Goal: Task Accomplishment & Management: Complete application form

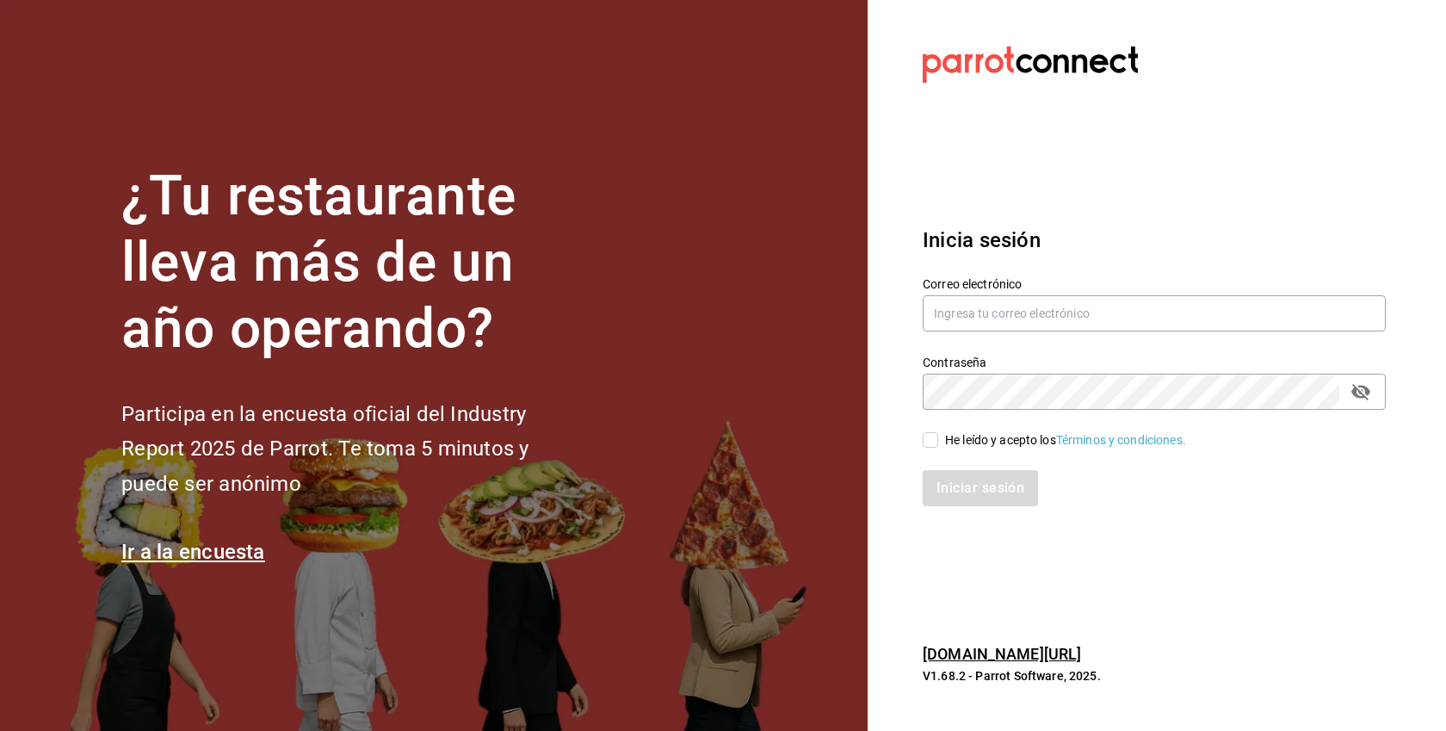
click at [1000, 442] on div "He leído y acepto los Términos y condiciones." at bounding box center [1065, 440] width 241 height 18
click at [938, 442] on input "He leído y acepto los Términos y condiciones." at bounding box center [930, 439] width 15 height 15
checkbox input "true"
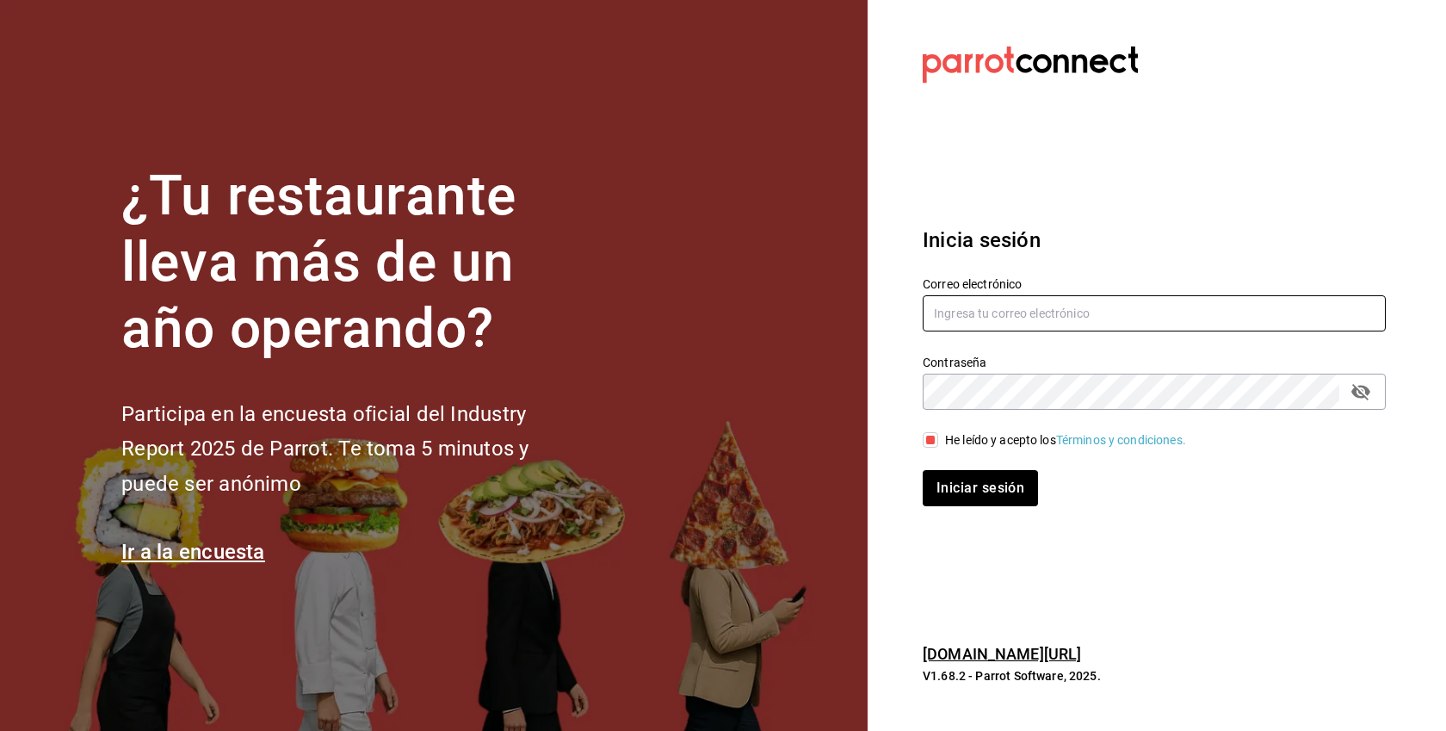
click at [989, 315] on input "text" at bounding box center [1154, 313] width 463 height 36
paste input "[EMAIL_ADDRESS][DOMAIN_NAME]"
type input "[EMAIL_ADDRESS][DOMAIN_NAME]"
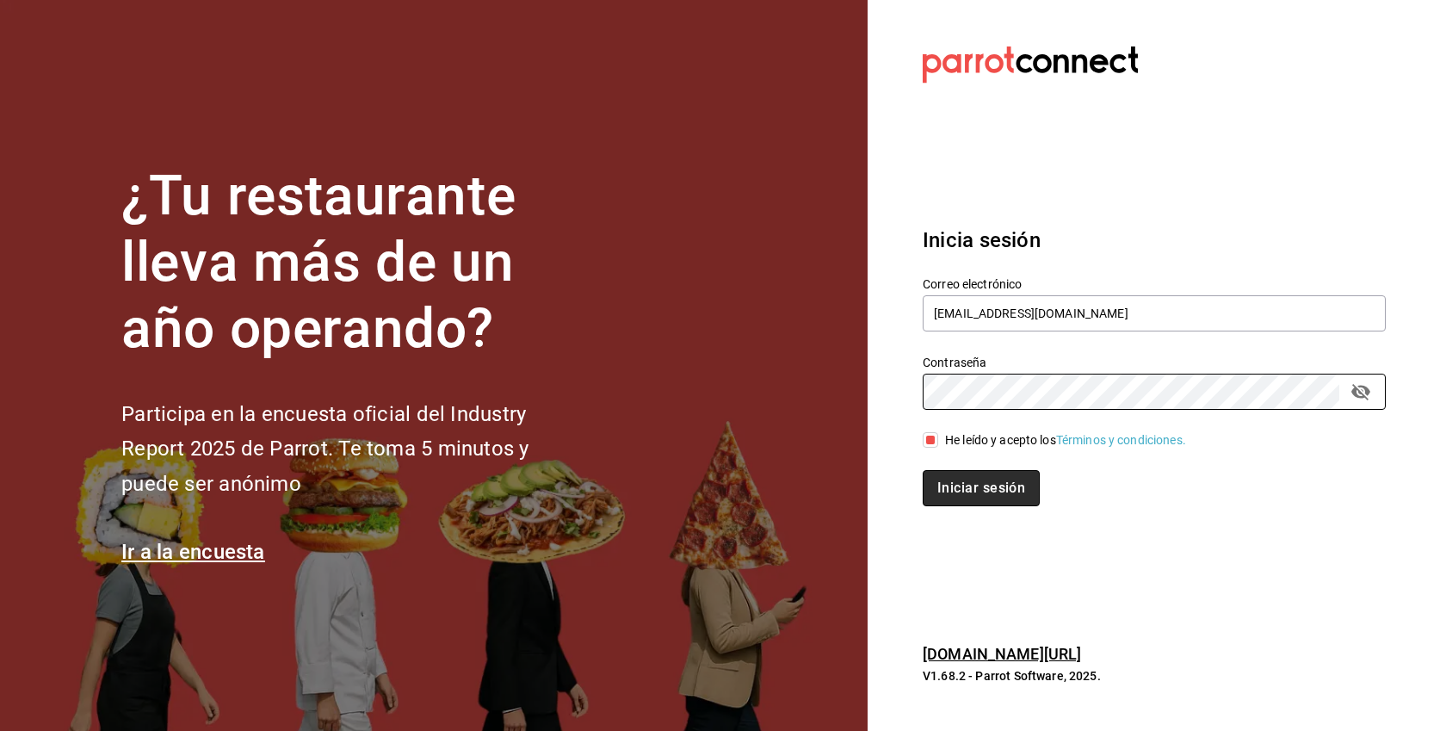
click at [1017, 485] on button "Iniciar sesión" at bounding box center [981, 488] width 117 height 36
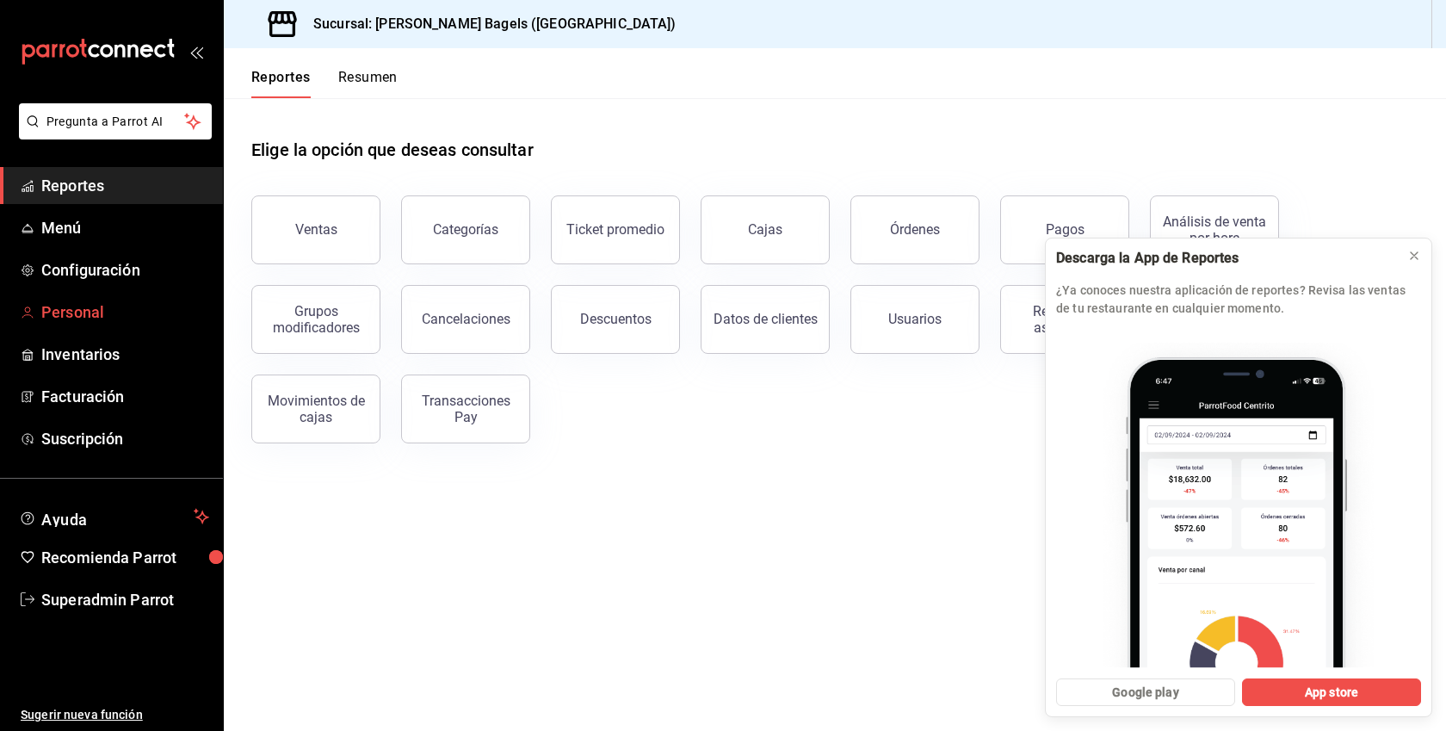
click at [94, 307] on span "Personal" at bounding box center [125, 311] width 168 height 23
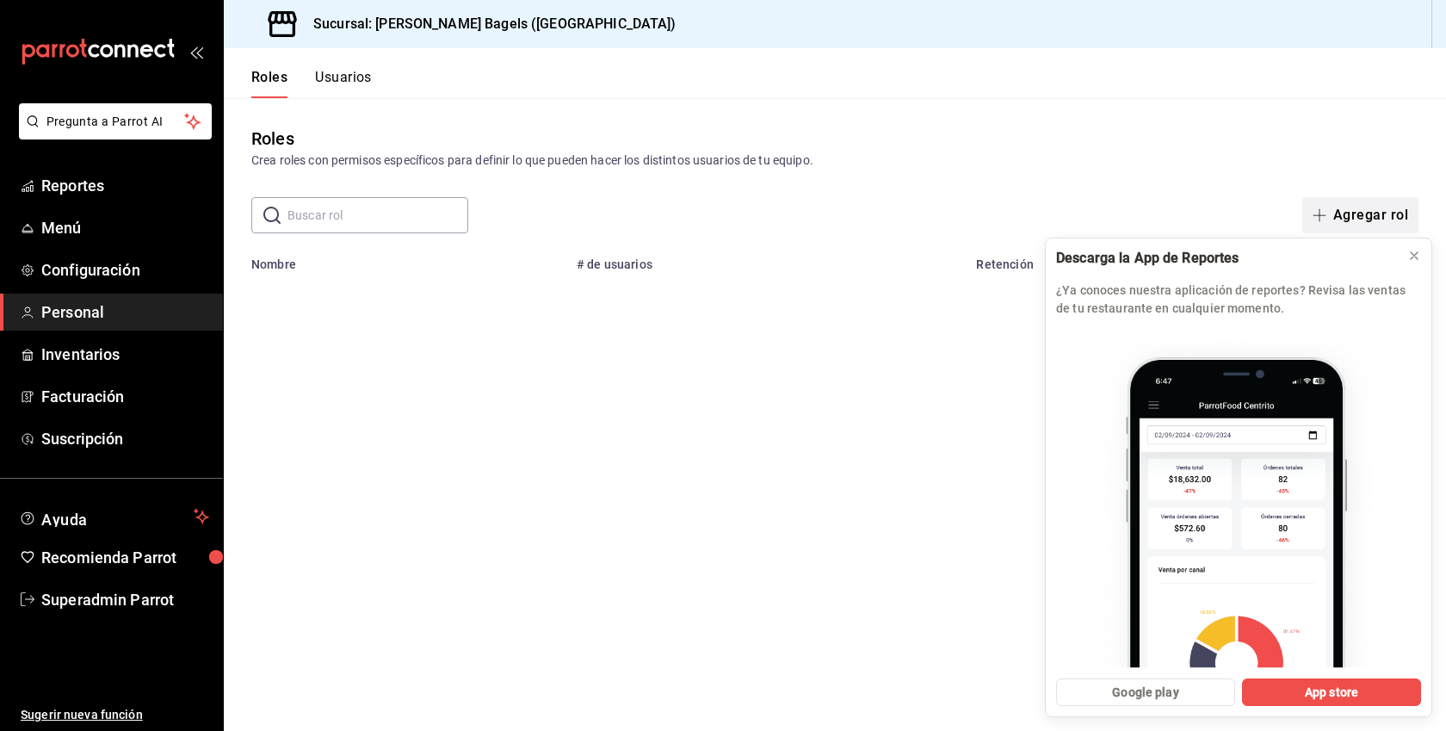
click at [1372, 218] on button "Agregar rol" at bounding box center [1361, 215] width 116 height 36
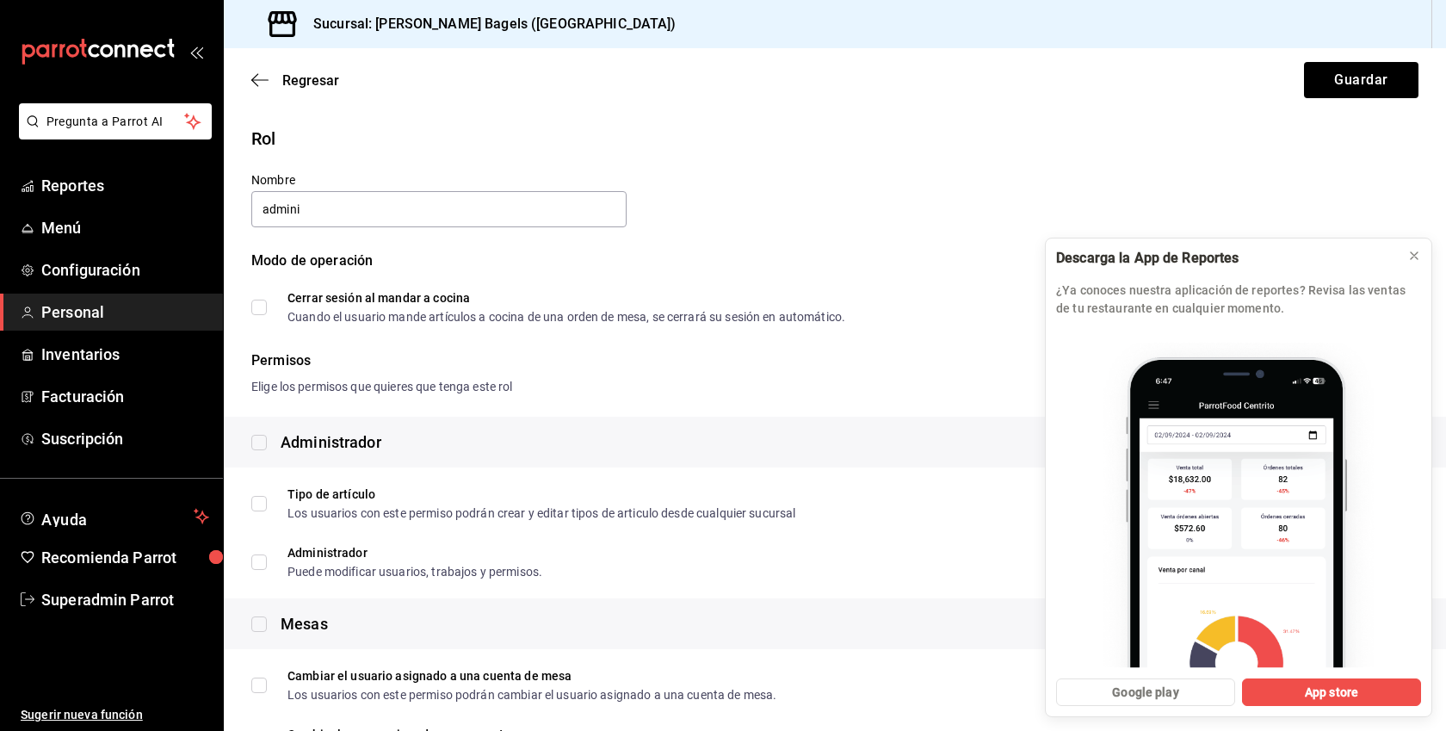
type input "Administrador"
click at [257, 438] on input "checkbox" at bounding box center [258, 442] width 15 height 15
checkbox input "true"
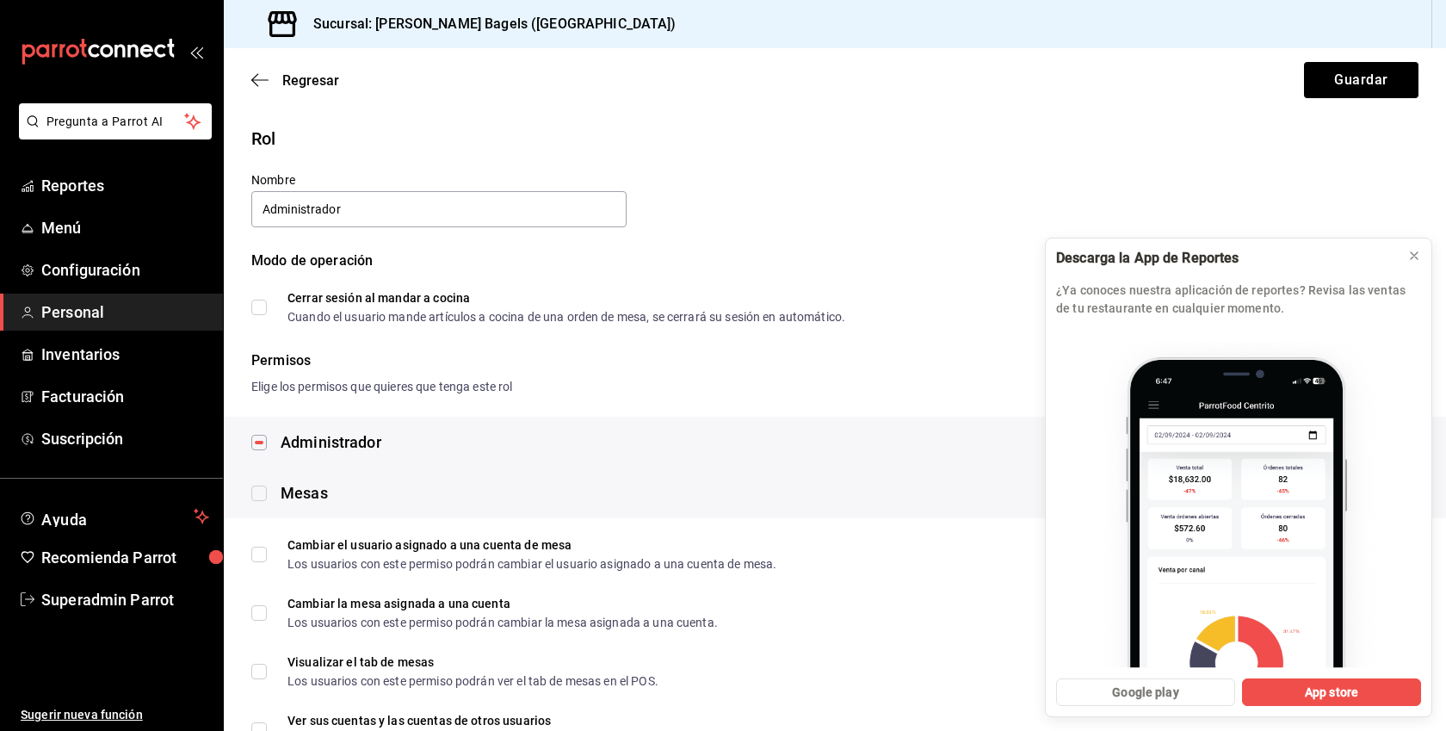
click at [257, 489] on input "checkbox" at bounding box center [258, 493] width 15 height 15
checkbox input "true"
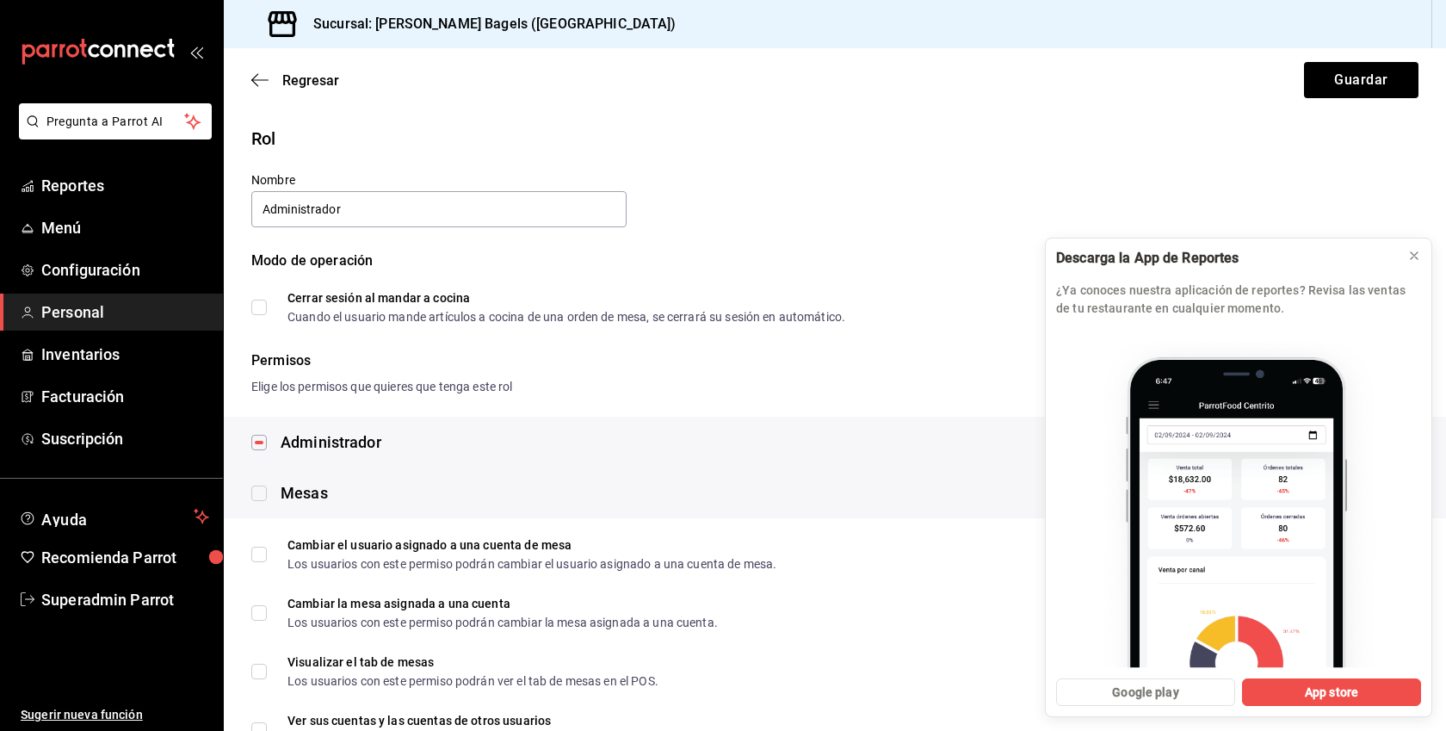
checkbox input "true"
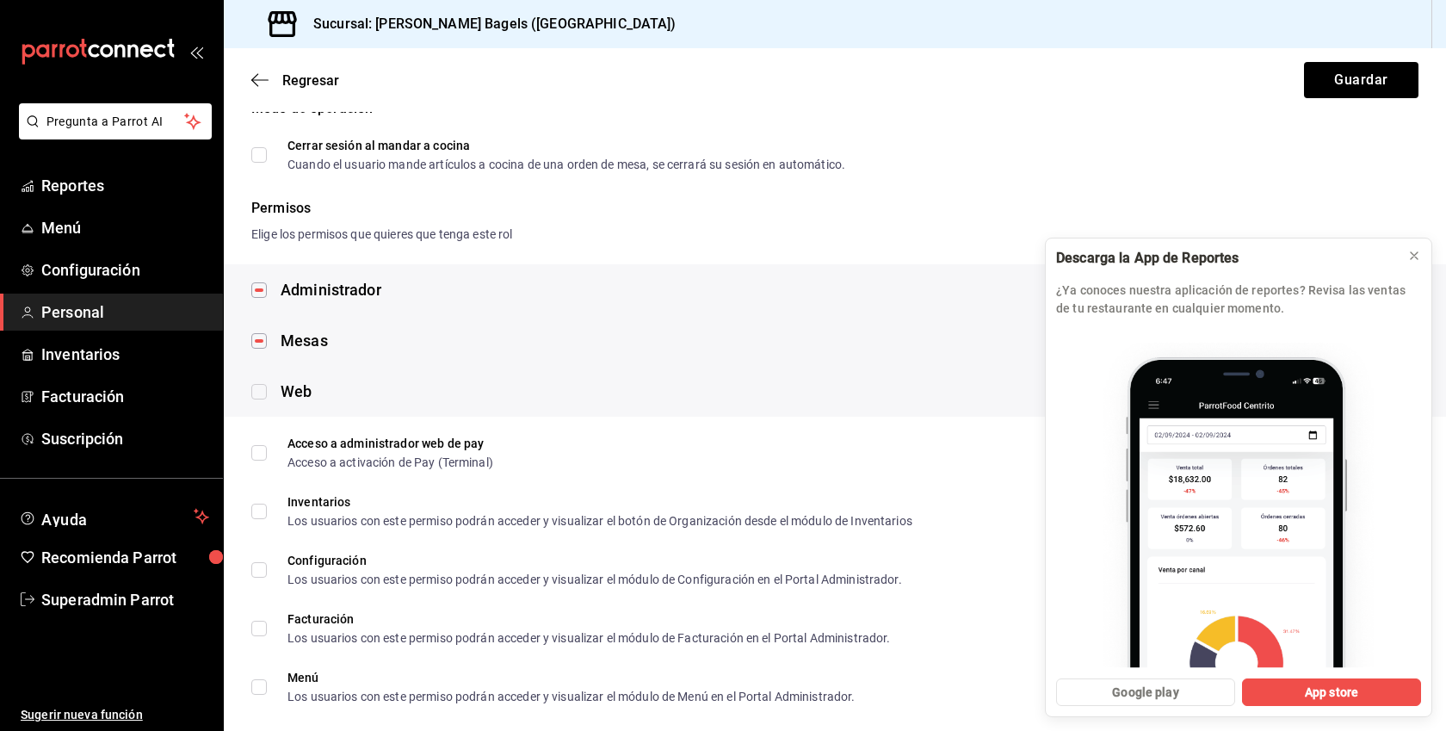
scroll to position [222, 0]
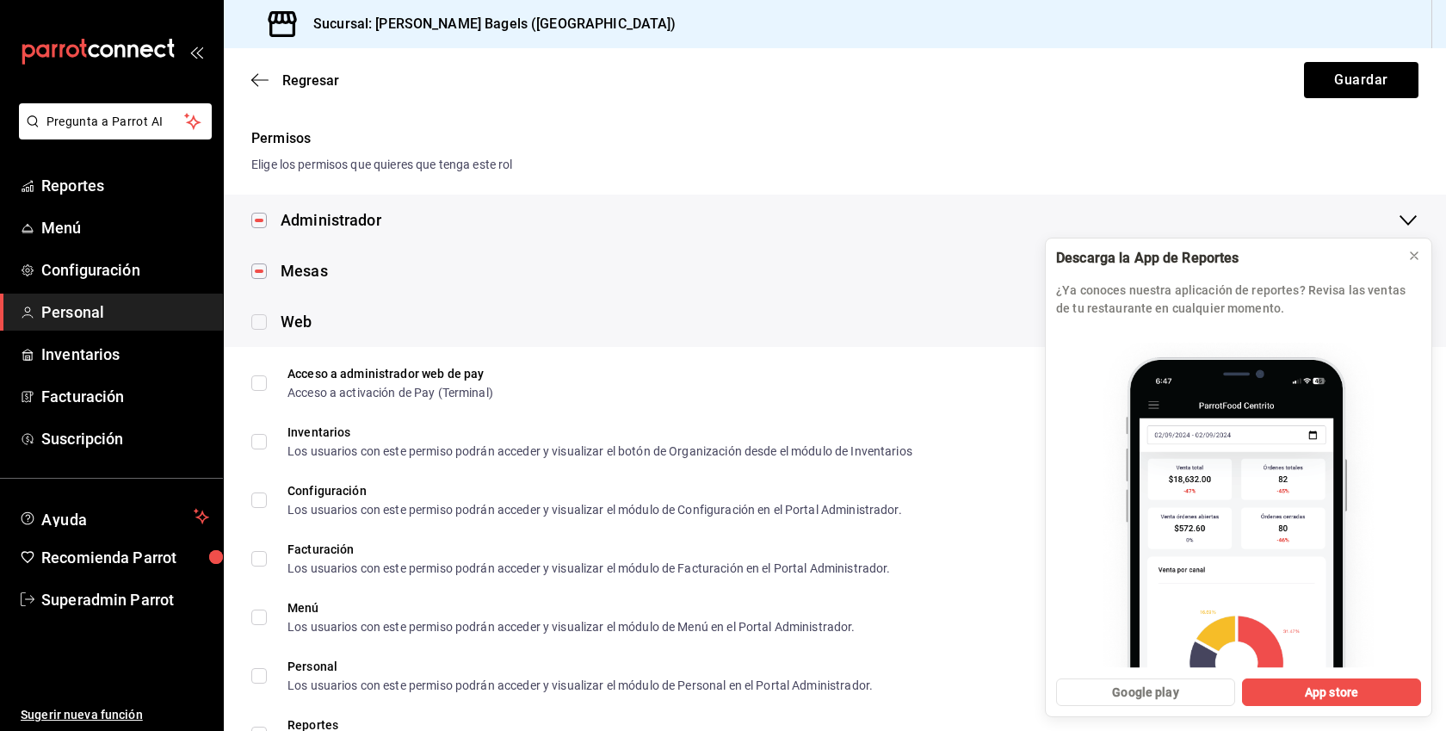
click at [257, 320] on input "checkbox" at bounding box center [258, 321] width 15 height 15
checkbox input "true"
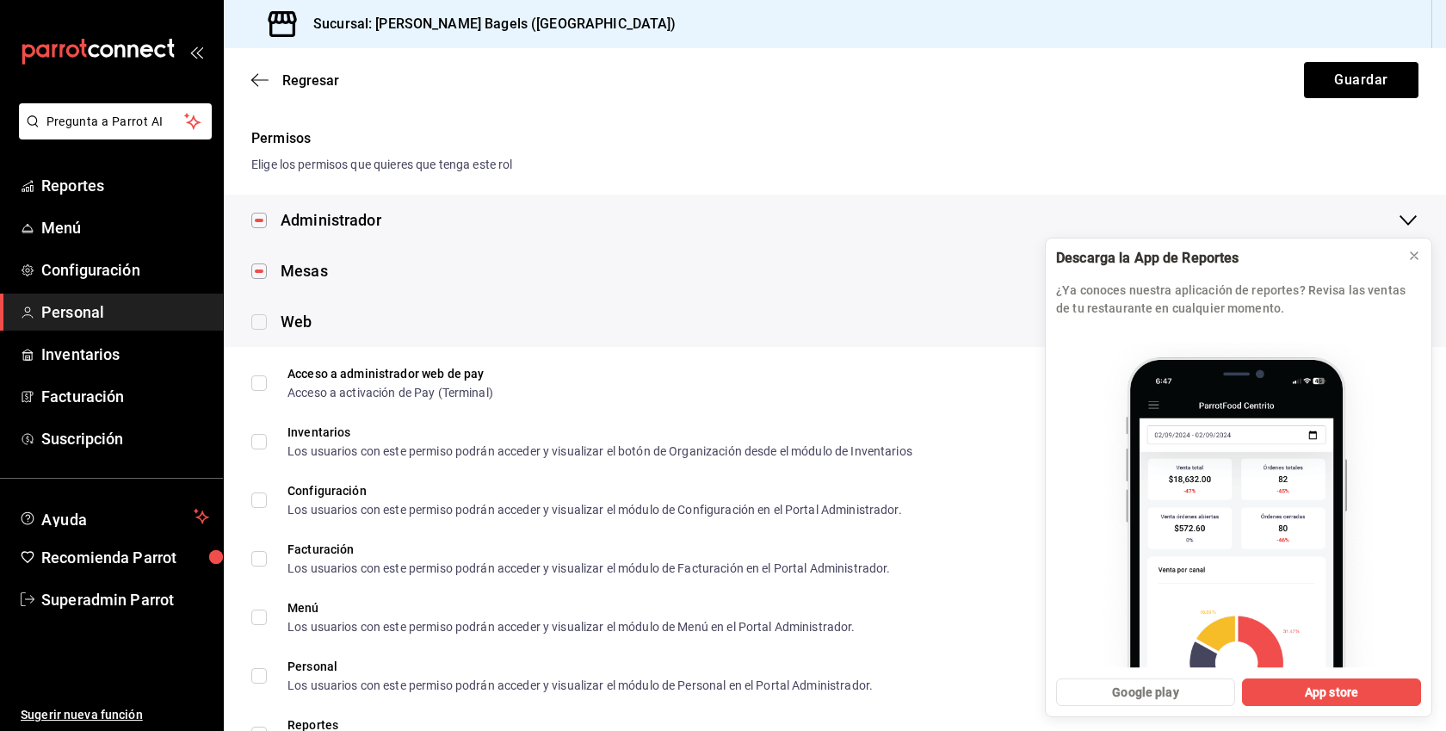
checkbox input "true"
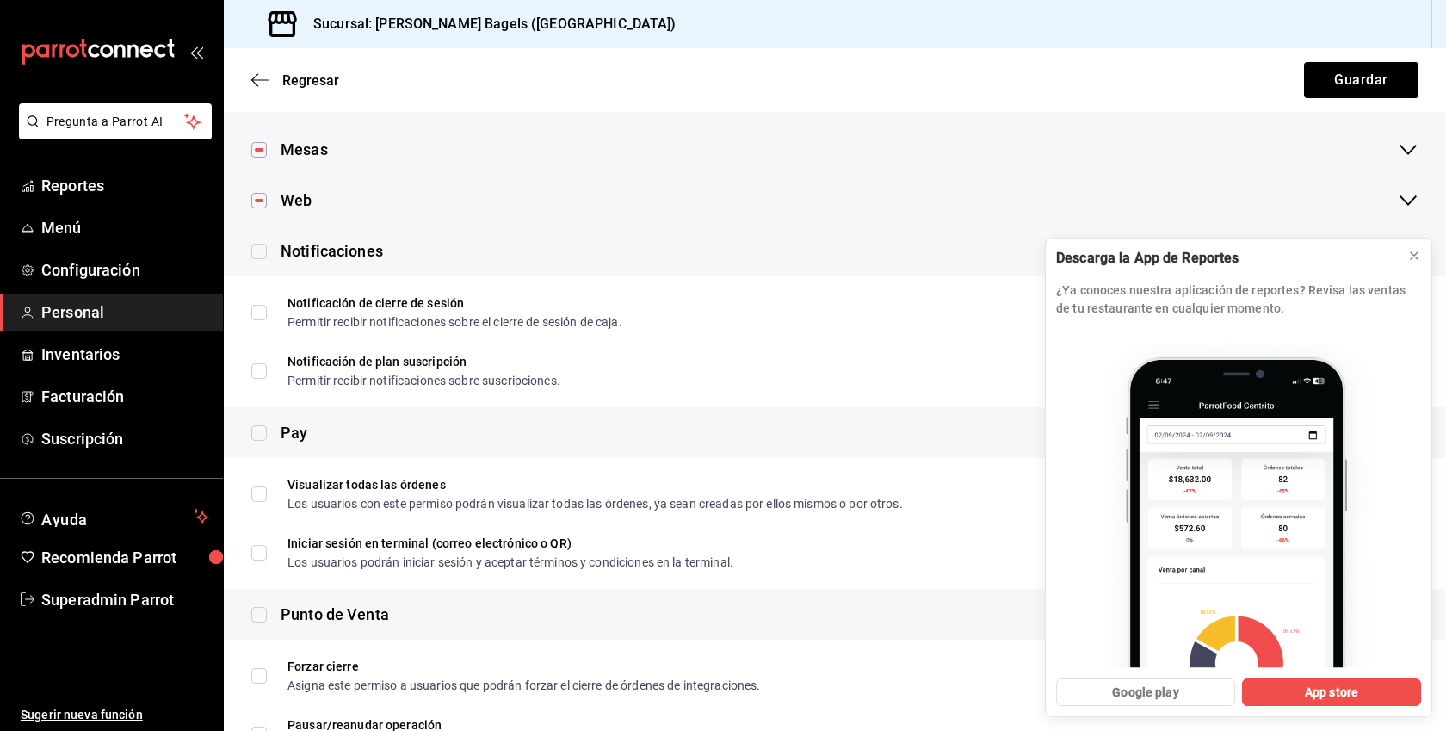
scroll to position [355, 0]
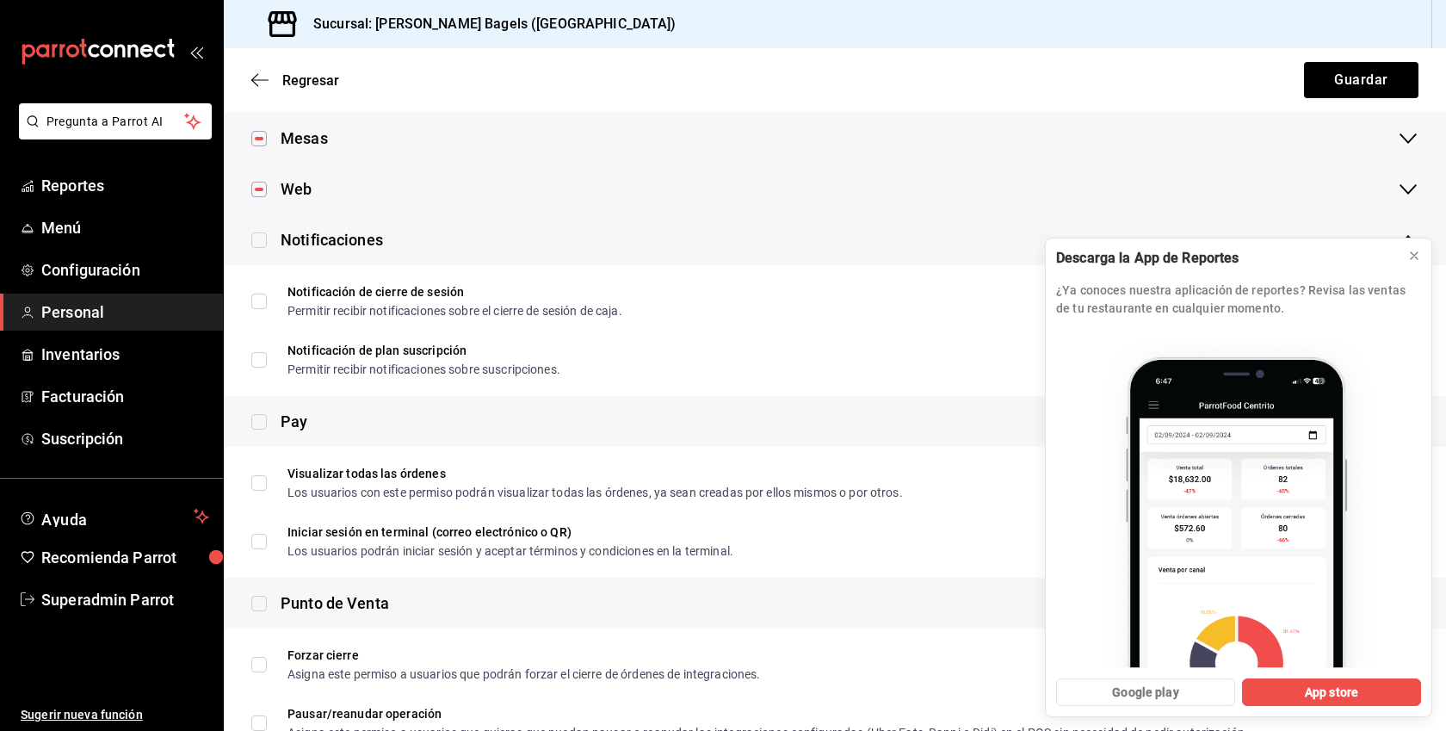
click at [260, 232] on input "checkbox" at bounding box center [258, 239] width 15 height 15
checkbox input "true"
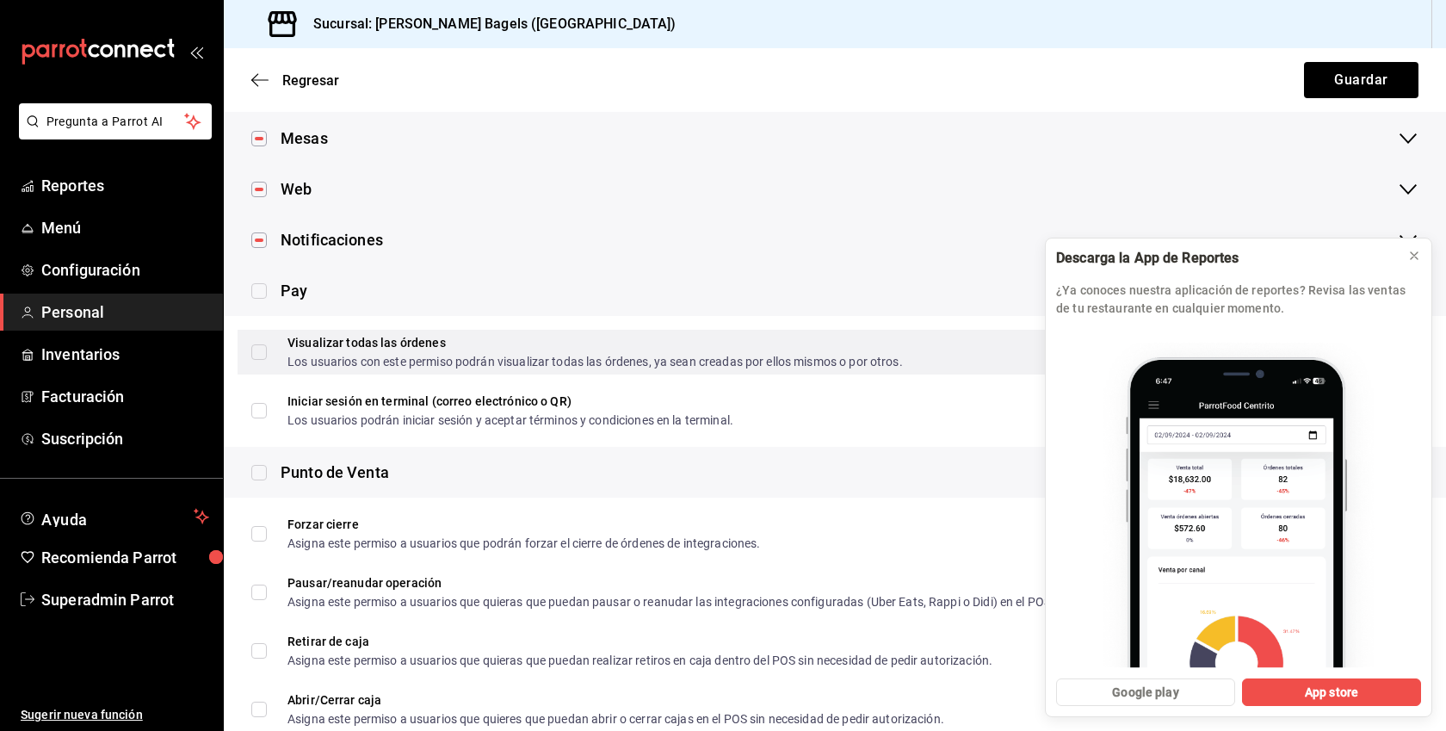
click at [256, 357] on input "Visualizar todas las órdenes Los usuarios con este permiso podrán visualizar to…" at bounding box center [258, 351] width 15 height 15
checkbox input "true"
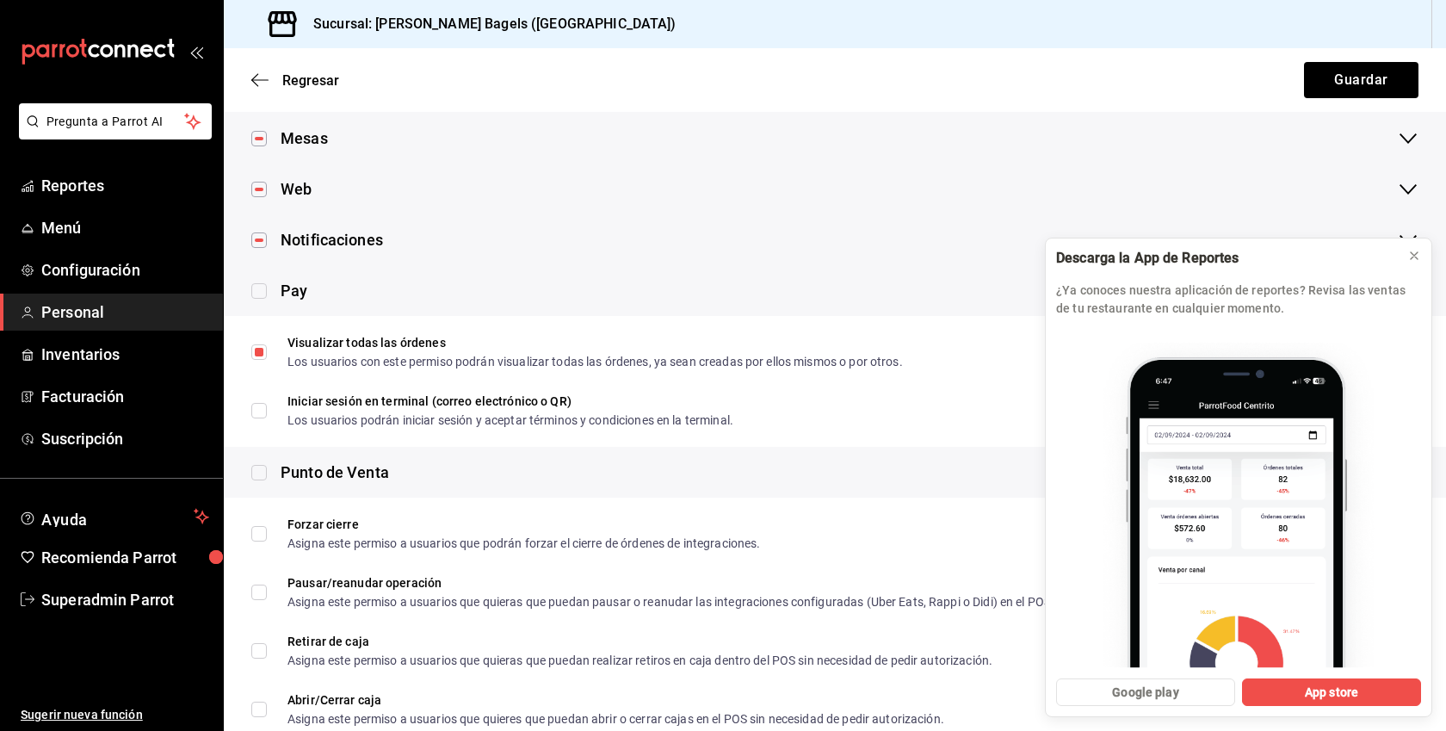
click at [259, 470] on input "checkbox" at bounding box center [258, 472] width 15 height 15
checkbox input "true"
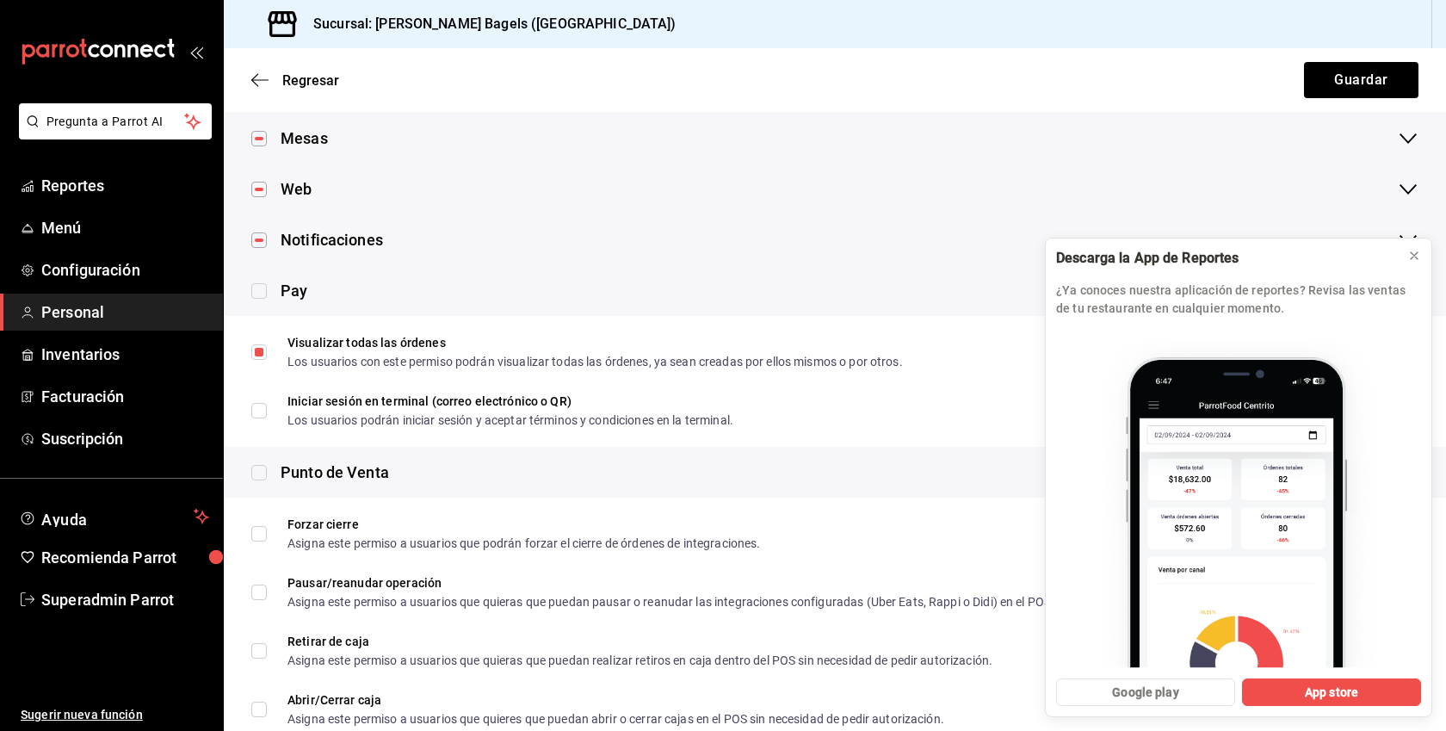
checkbox input "true"
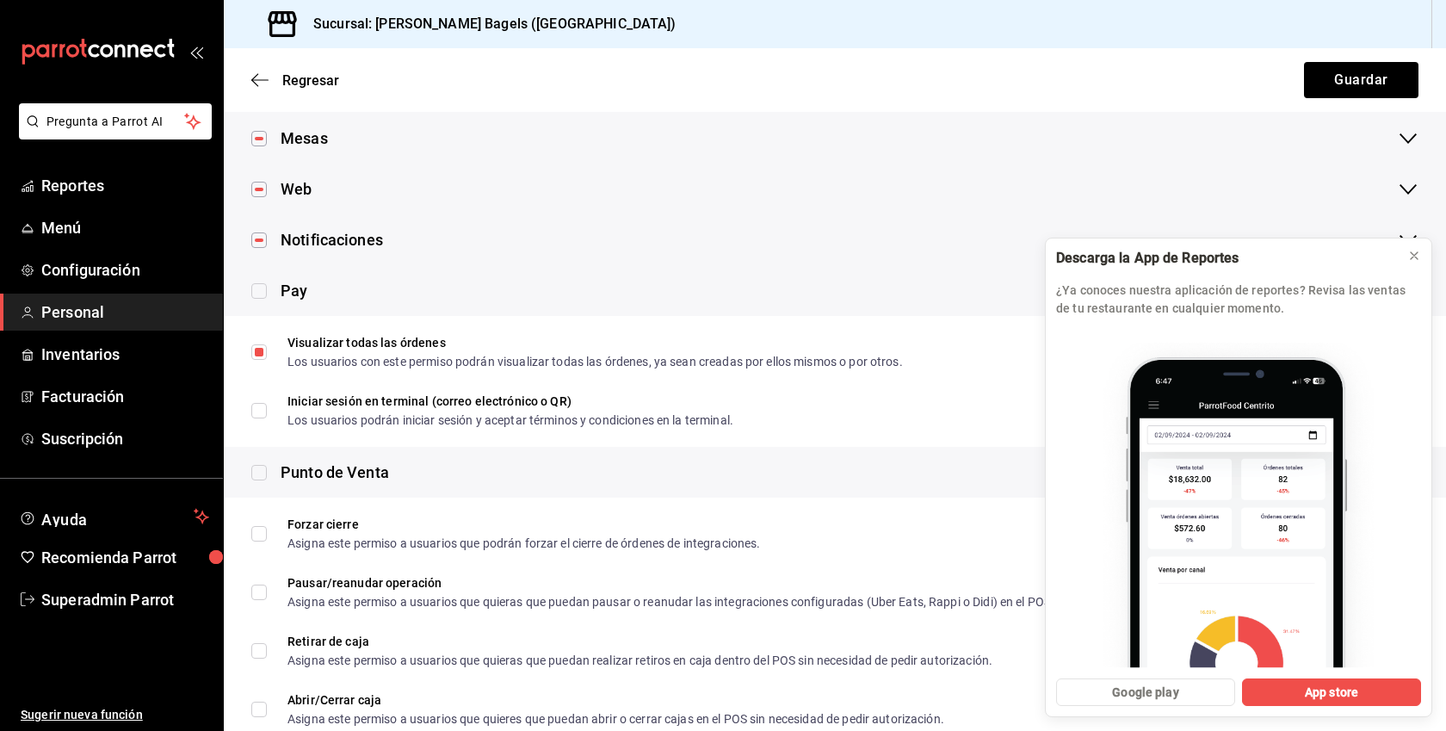
checkbox input "true"
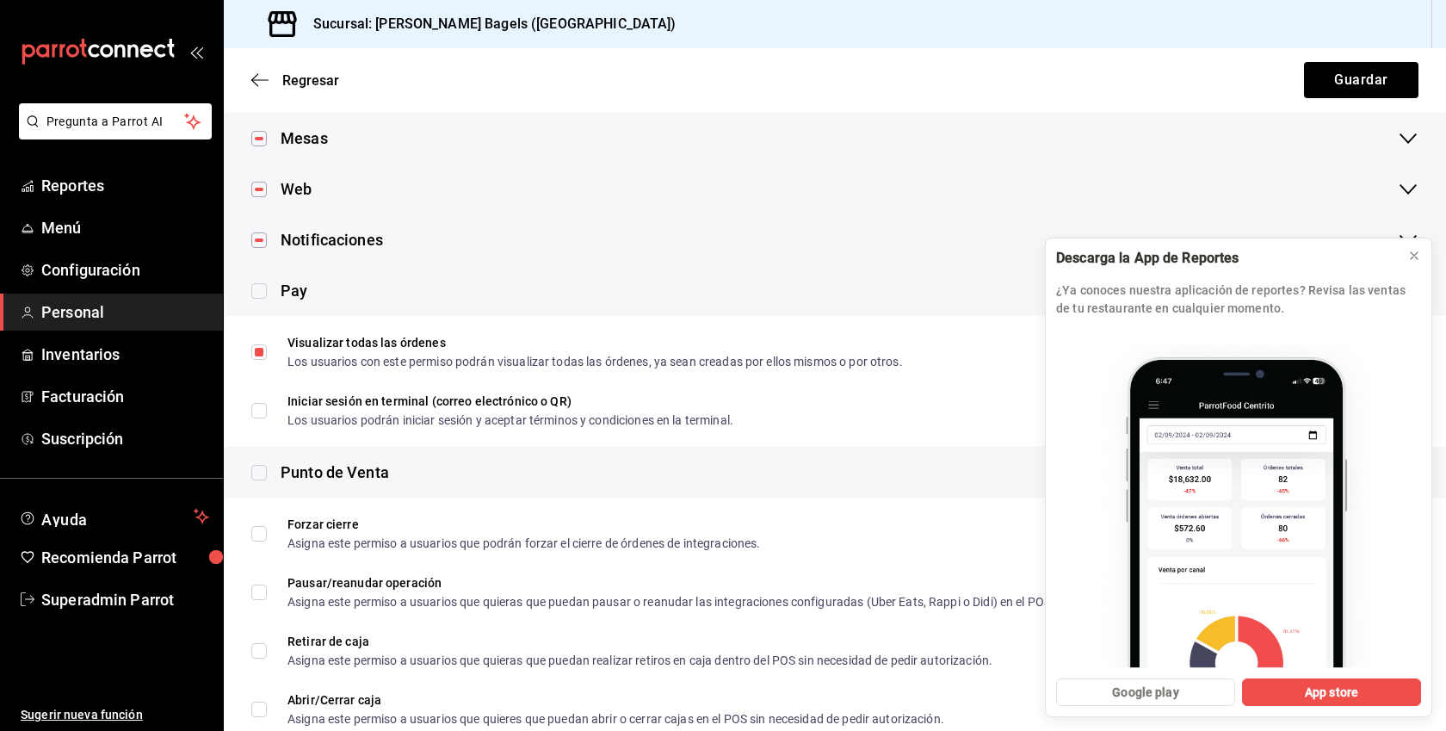
checkbox input "true"
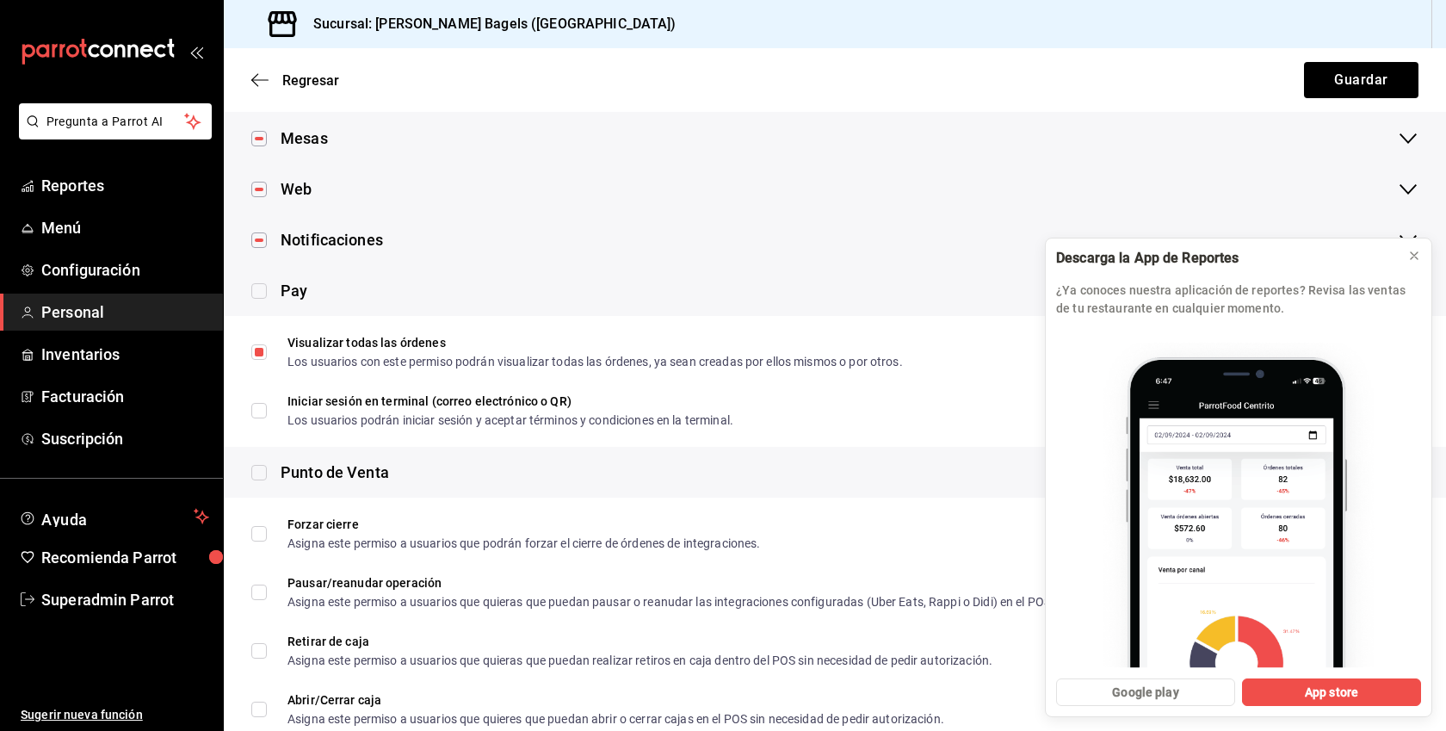
checkbox input "true"
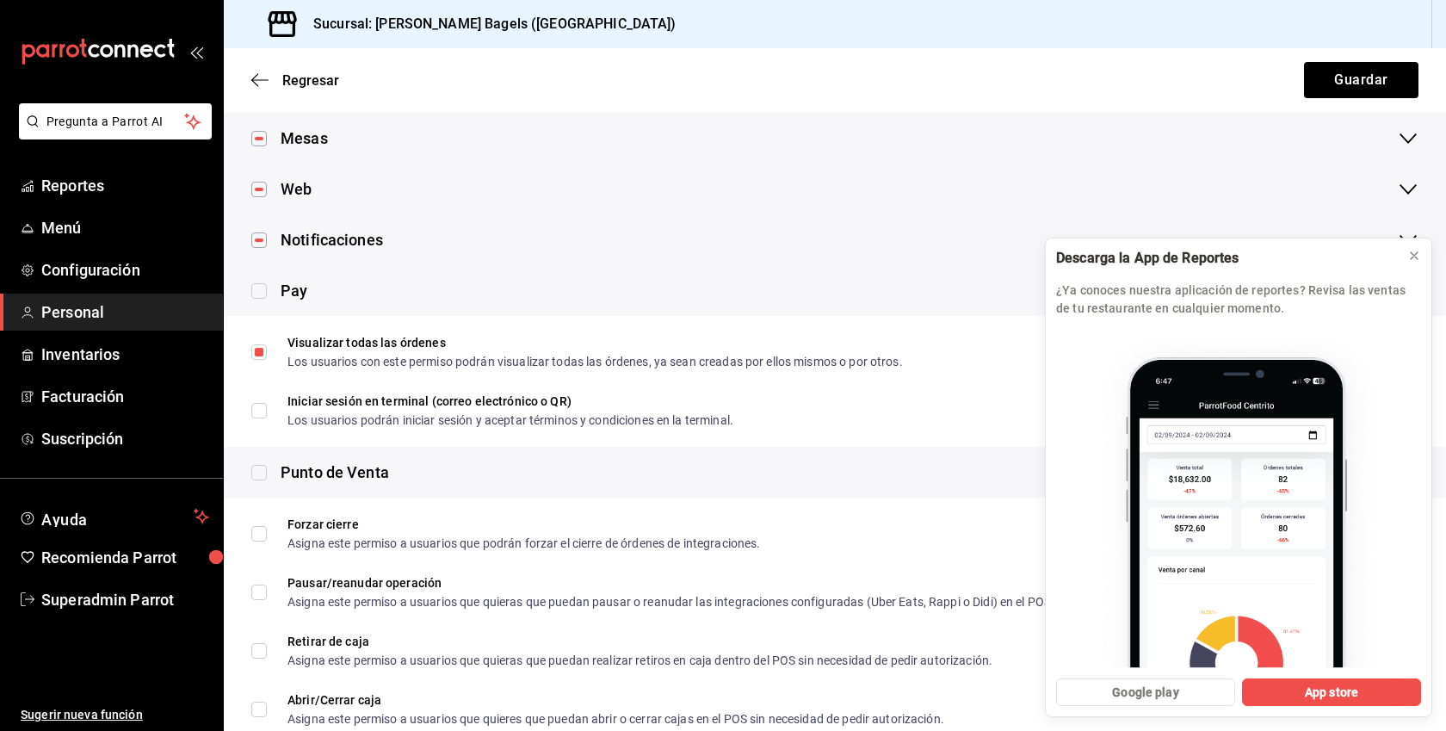
checkbox input "true"
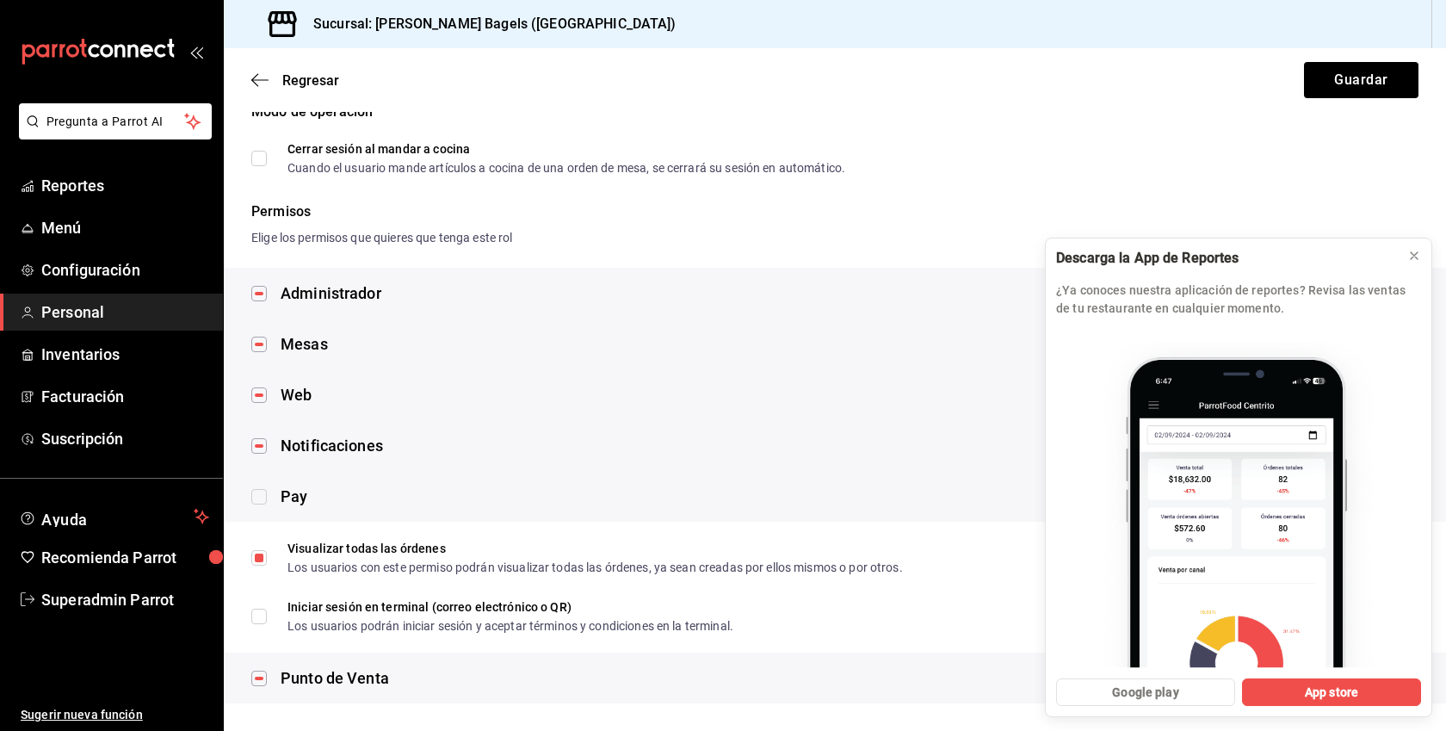
scroll to position [149, 0]
click at [327, 681] on div "Punto de Venta" at bounding box center [335, 677] width 108 height 23
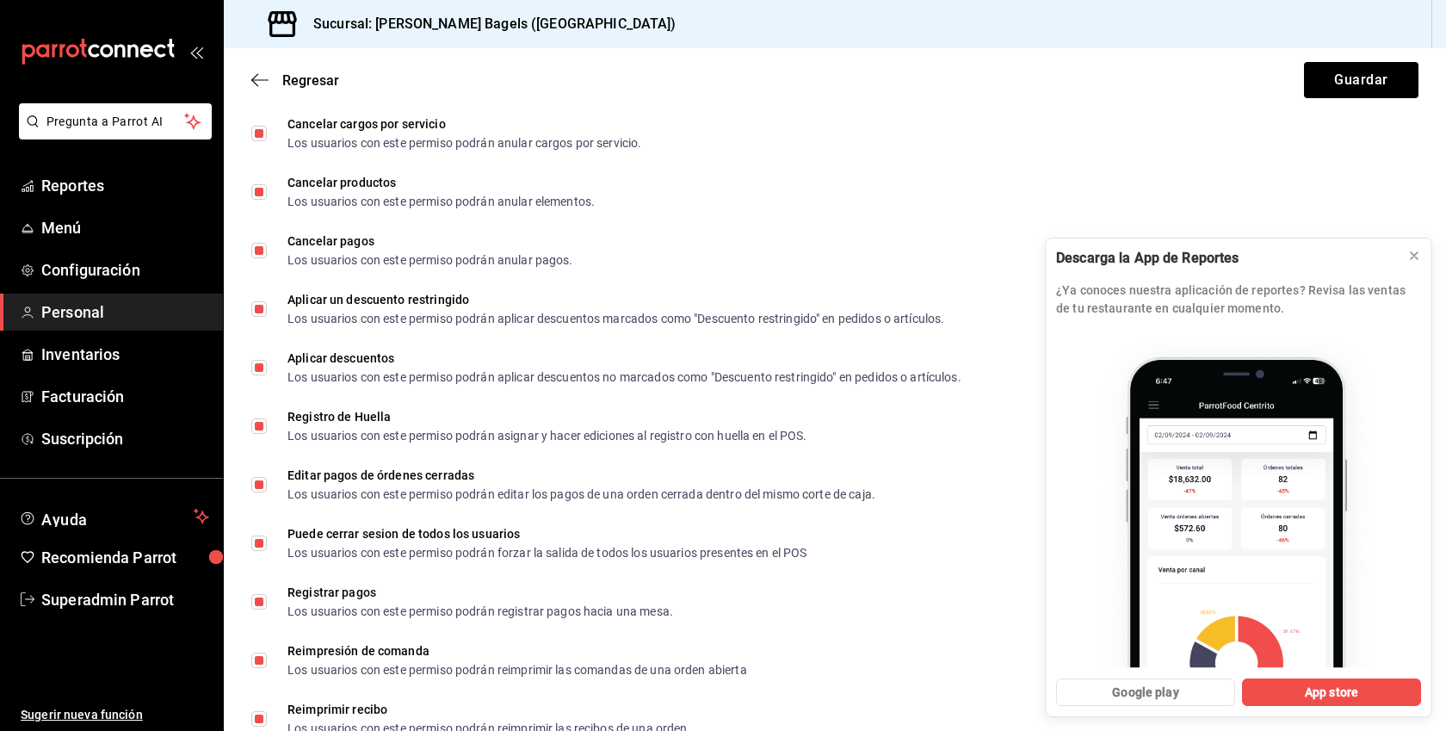
scroll to position [1685, 0]
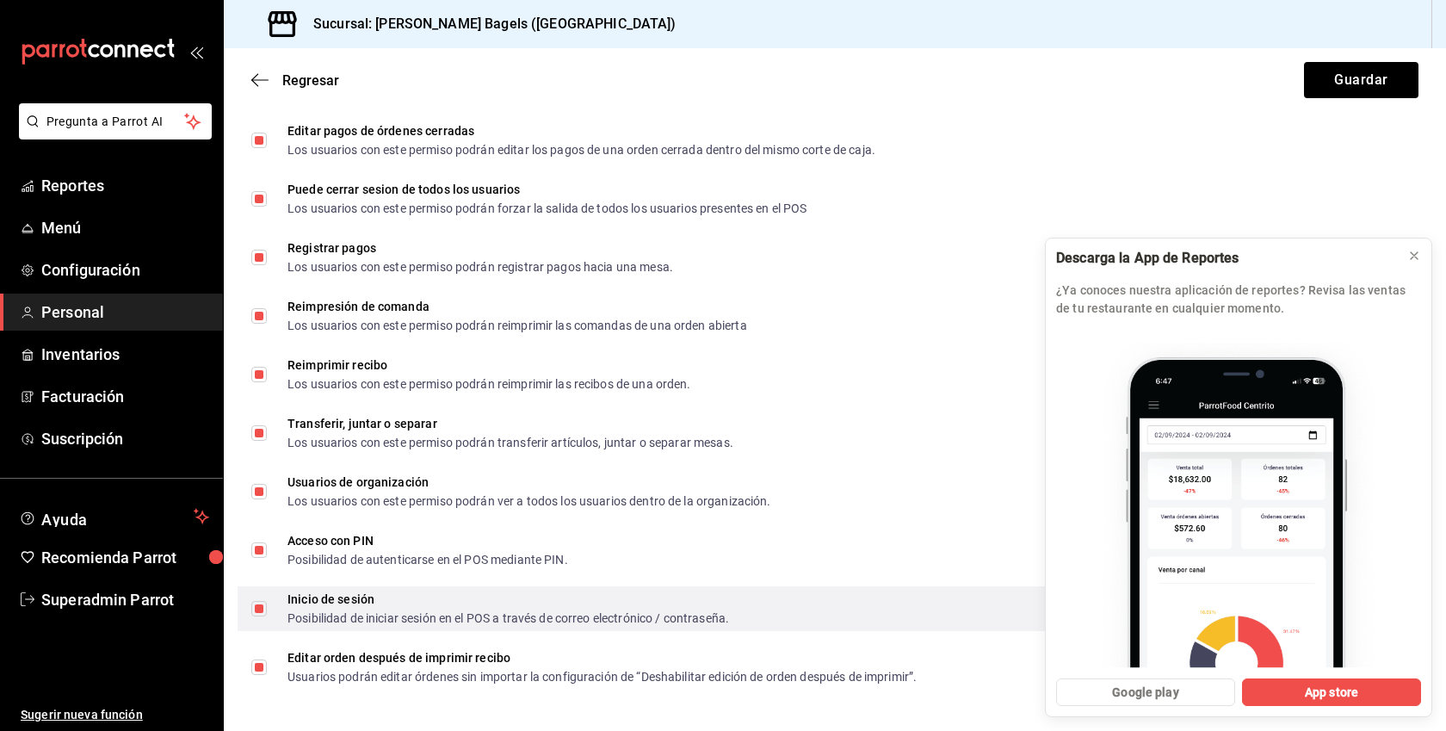
click at [360, 610] on div "Inicio de sesión Posibilidad de iniciar sesión en el POS a través de correo ele…" at bounding box center [509, 608] width 442 height 31
checkbox input "false"
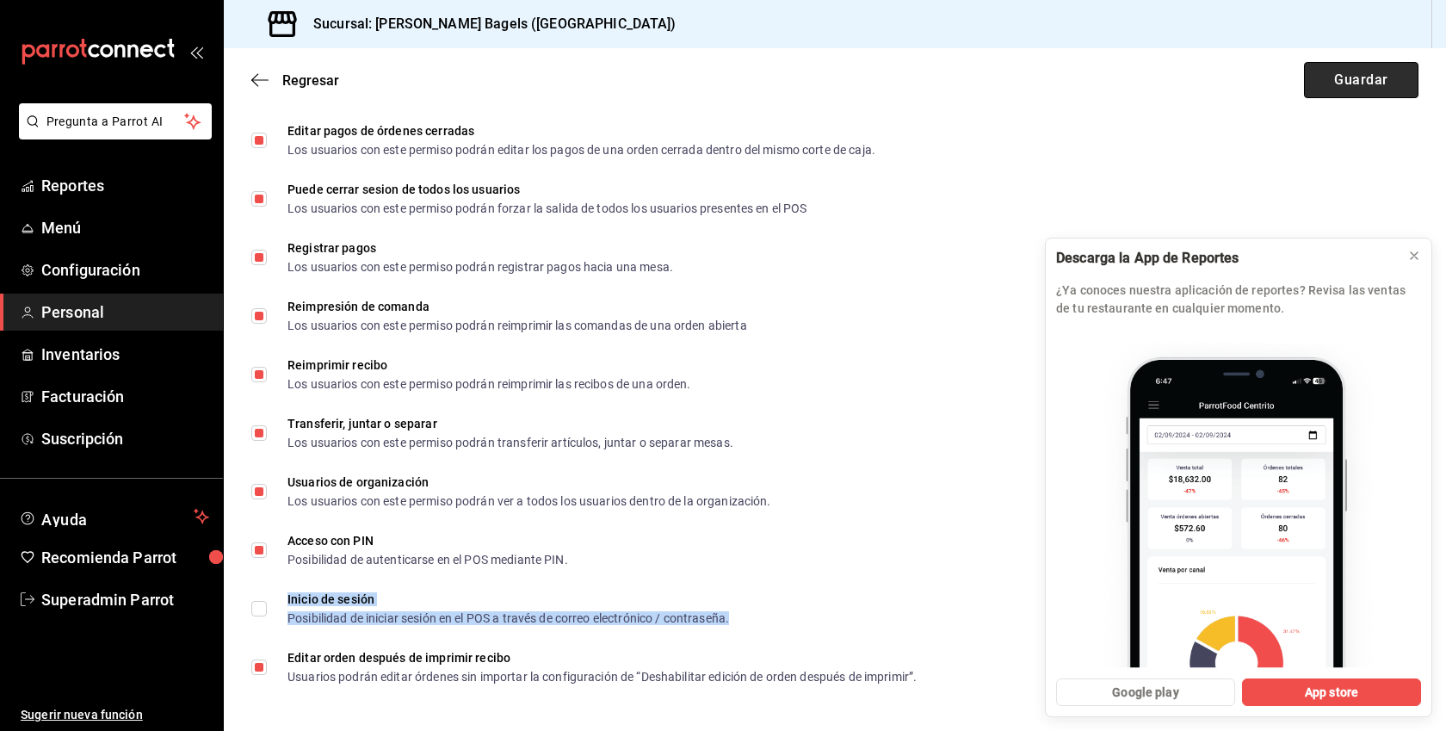
click at [1337, 83] on button "Guardar" at bounding box center [1361, 80] width 115 height 36
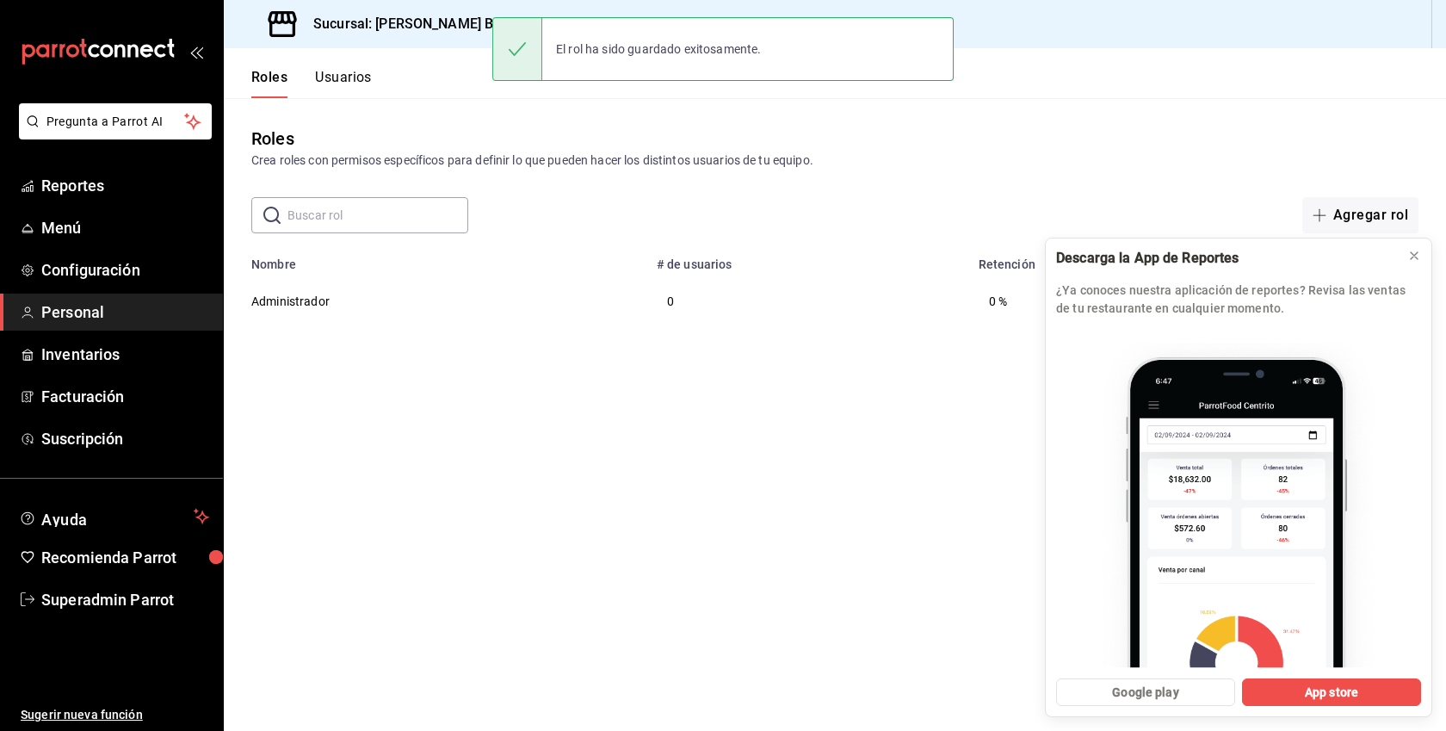
click at [337, 59] on div "Roles Usuarios" at bounding box center [298, 73] width 148 height 50
click at [340, 80] on button "Usuarios" at bounding box center [343, 83] width 57 height 29
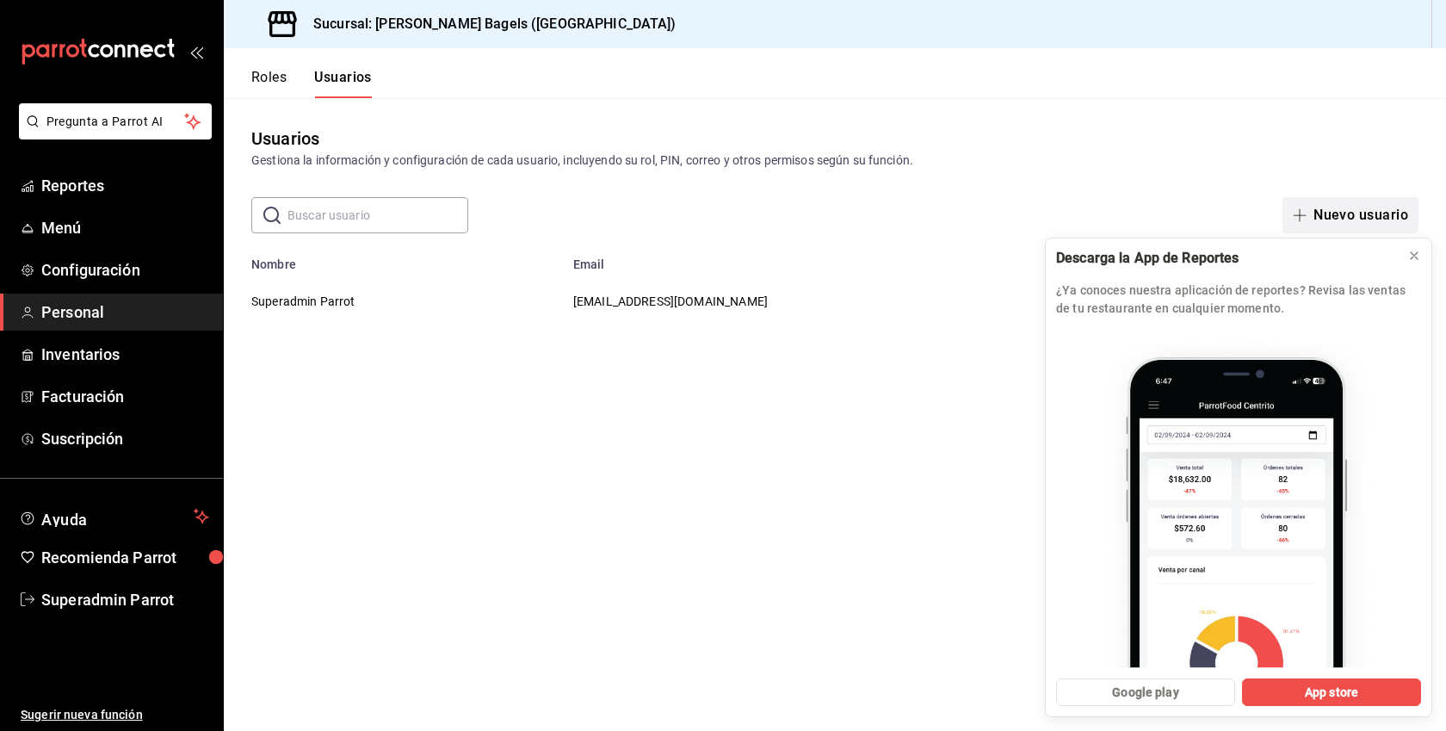
click at [1366, 215] on button "Nuevo usuario" at bounding box center [1351, 215] width 136 height 36
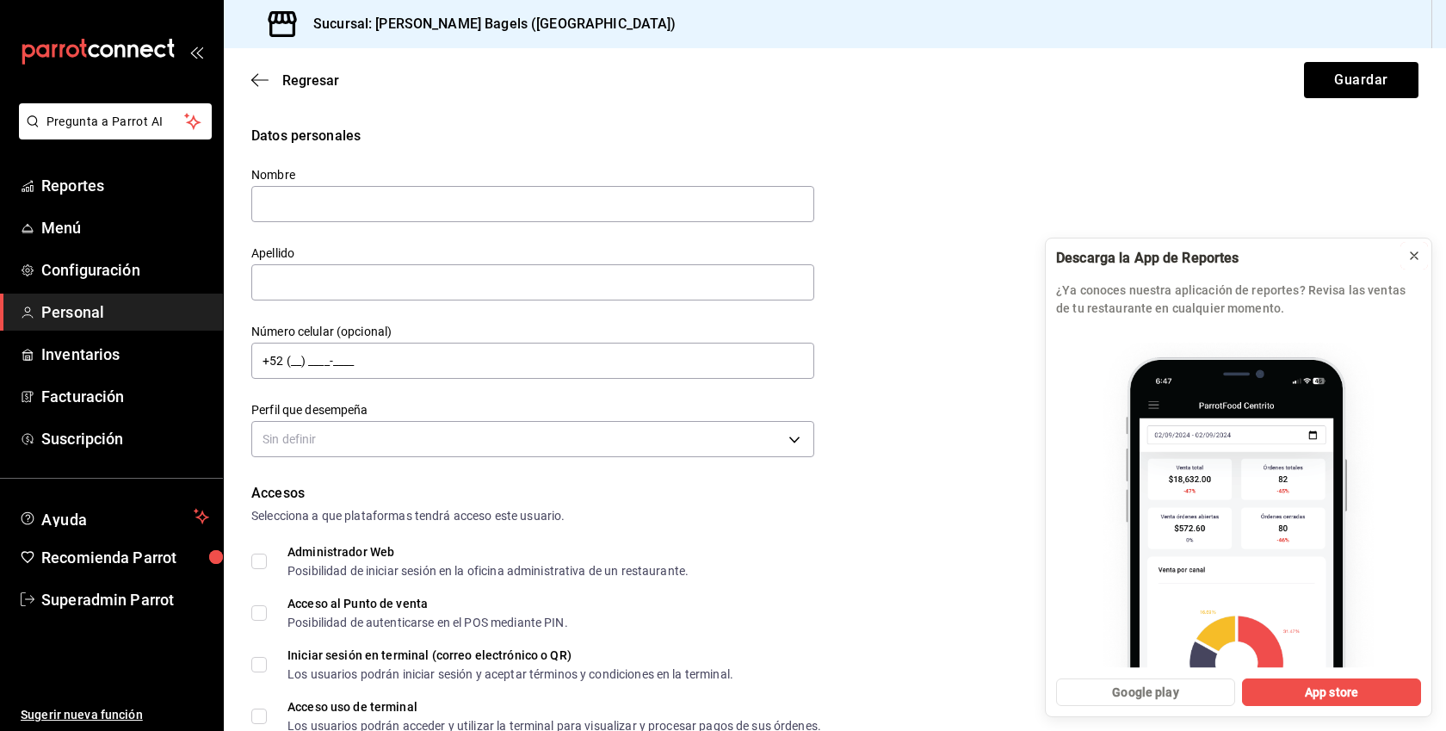
click at [1415, 256] on icon at bounding box center [1415, 256] width 14 height 14
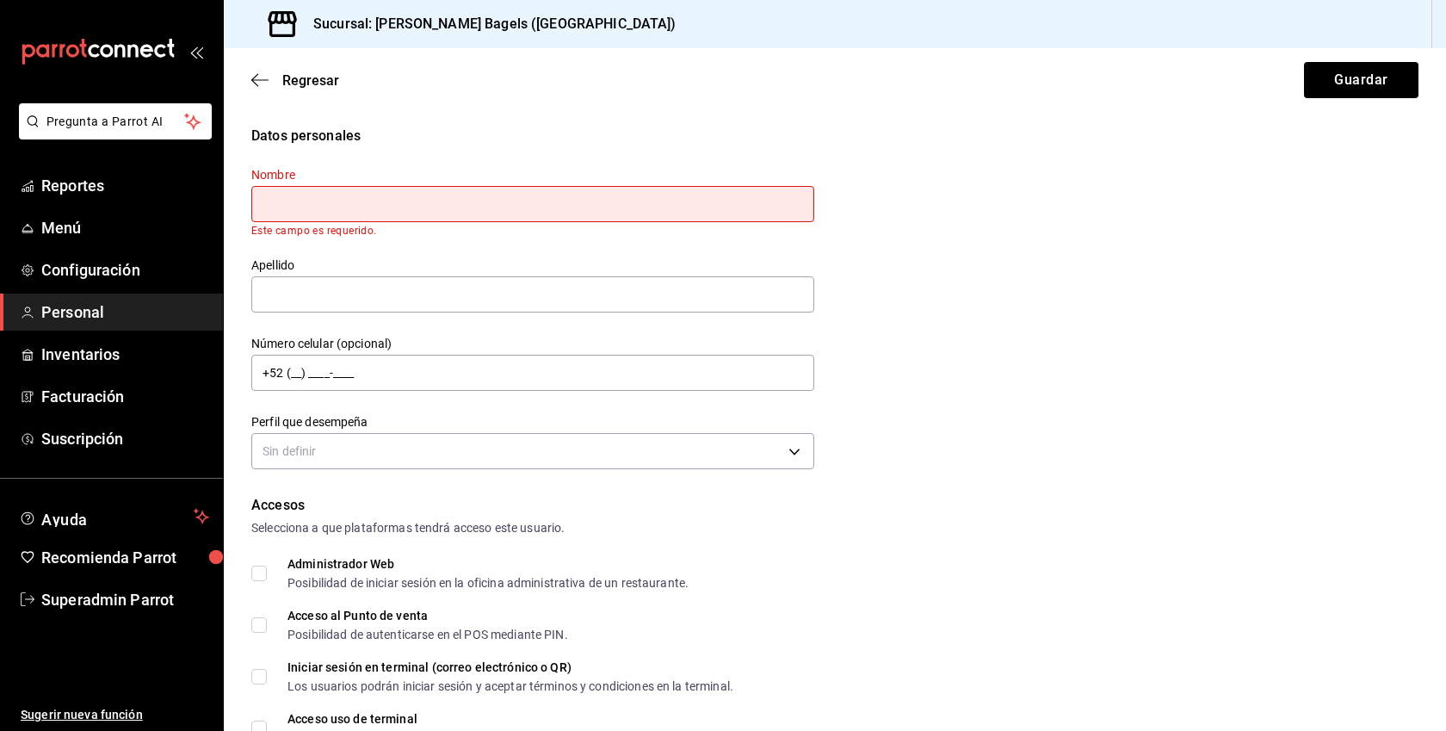
click at [405, 220] on input "text" at bounding box center [532, 204] width 563 height 36
type input "Karla"
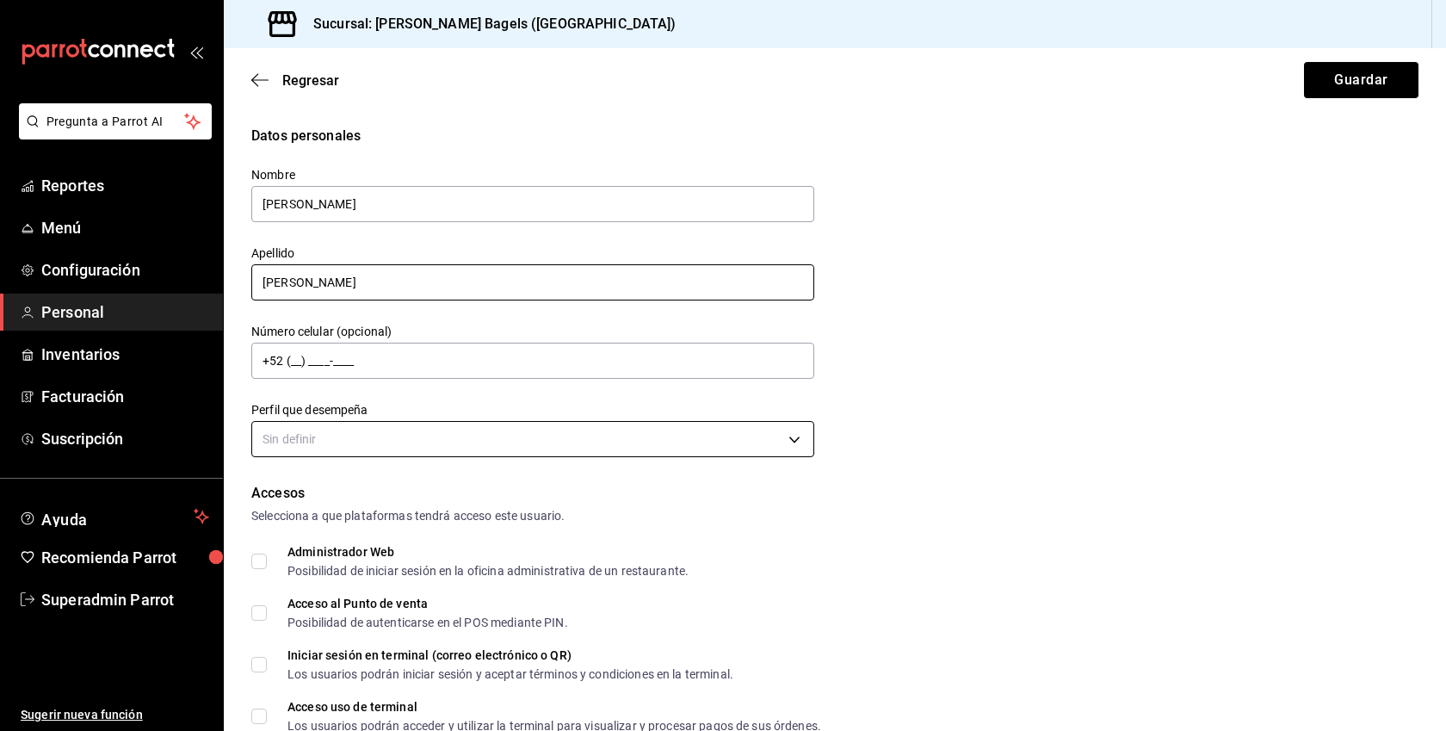
type input "Rodriguez"
click at [387, 432] on body "Pregunta a Parrot AI Reportes Menú Configuración Personal Inventarios Facturaci…" at bounding box center [723, 365] width 1446 height 731
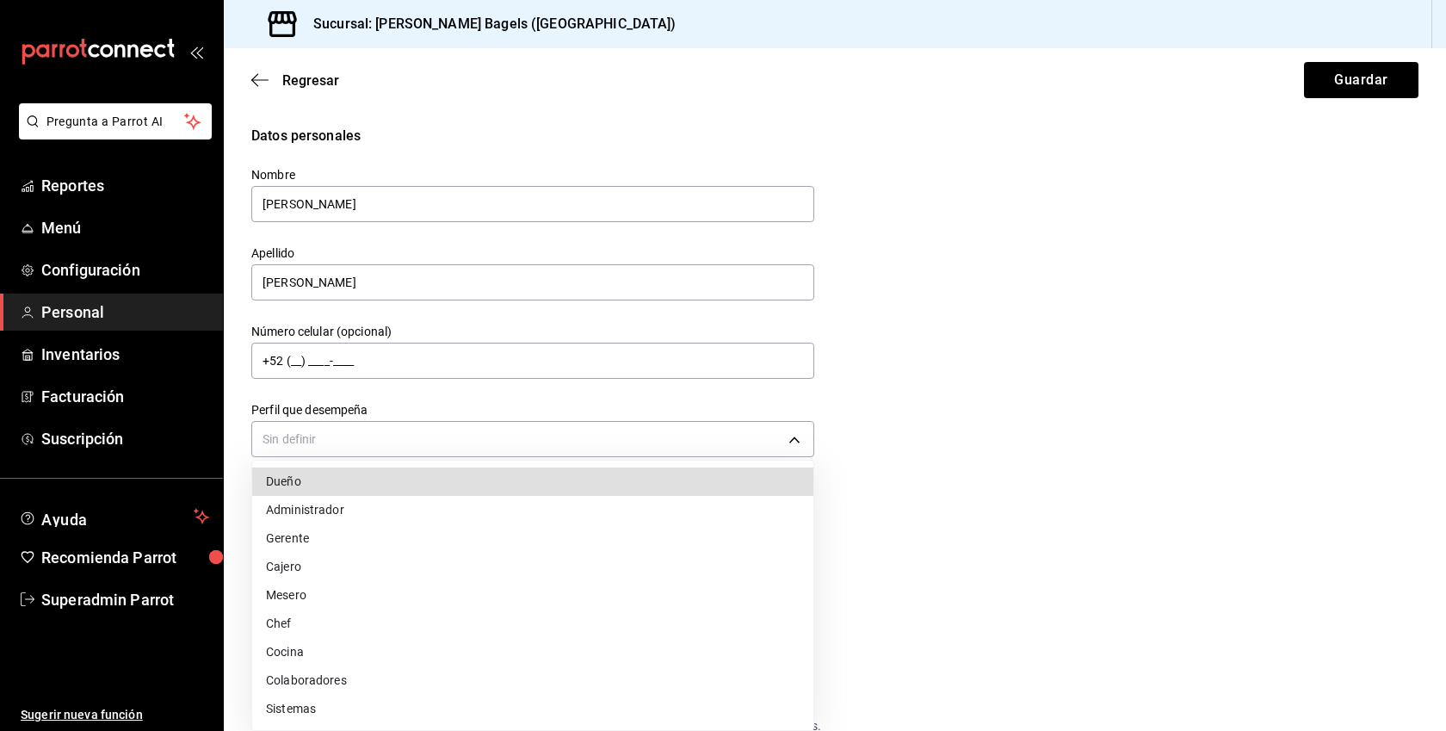
click at [328, 514] on li "Administrador" at bounding box center [532, 510] width 561 height 28
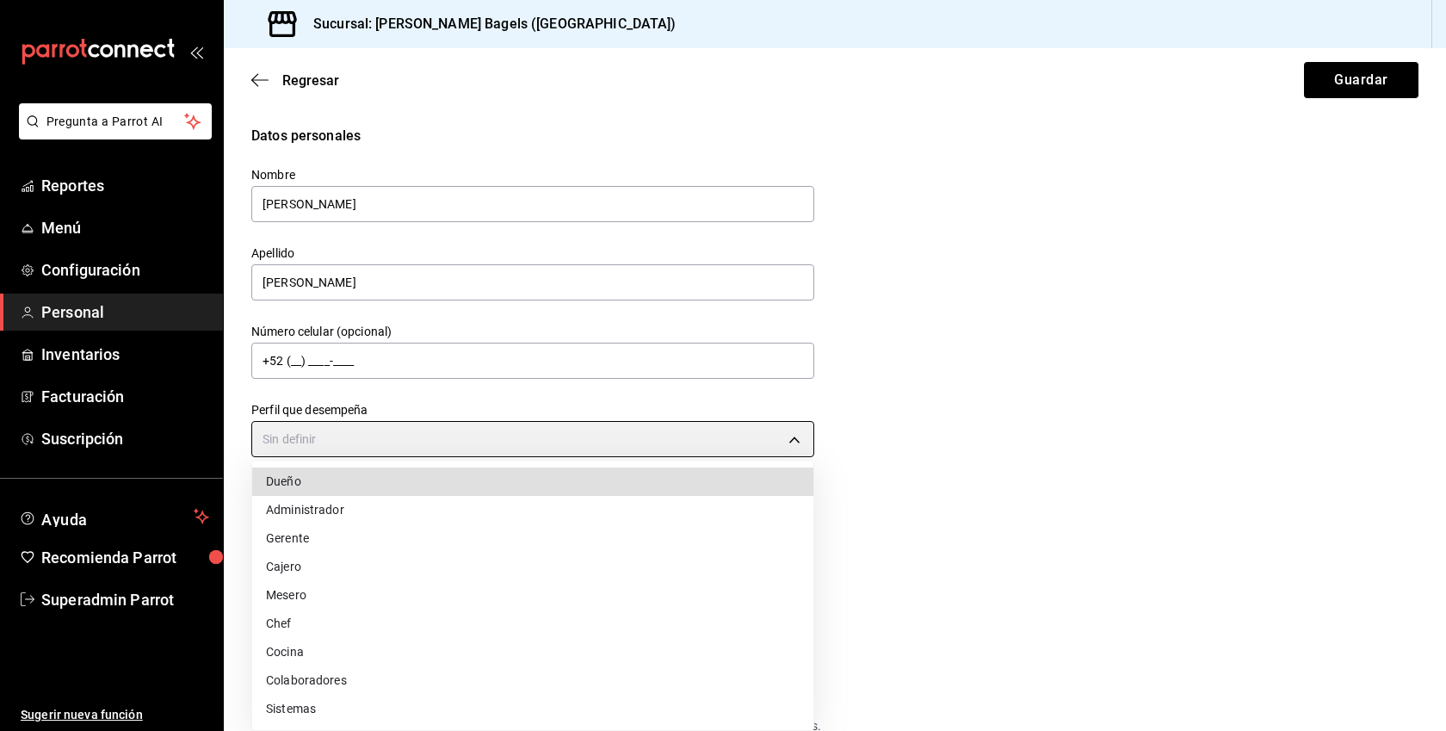
type input "ADMIN"
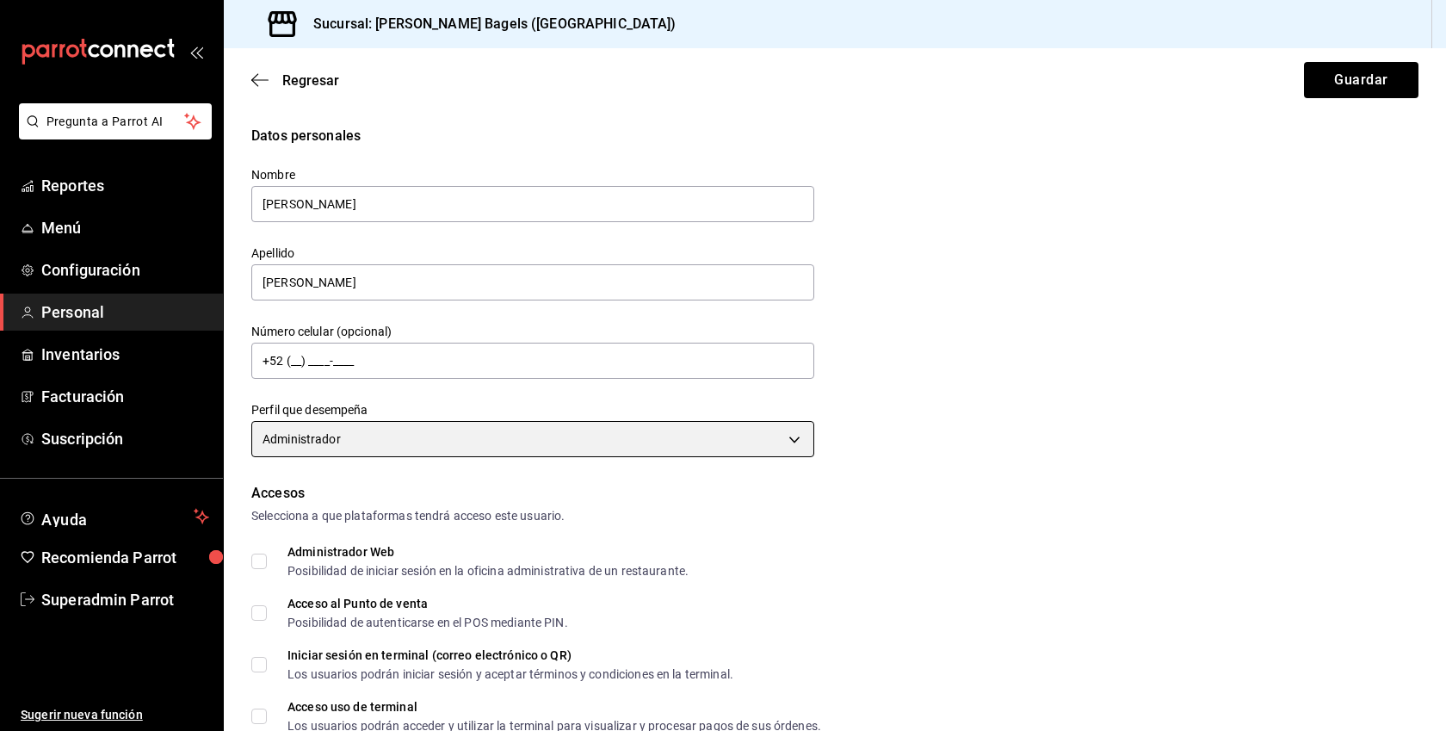
scroll to position [645, 0]
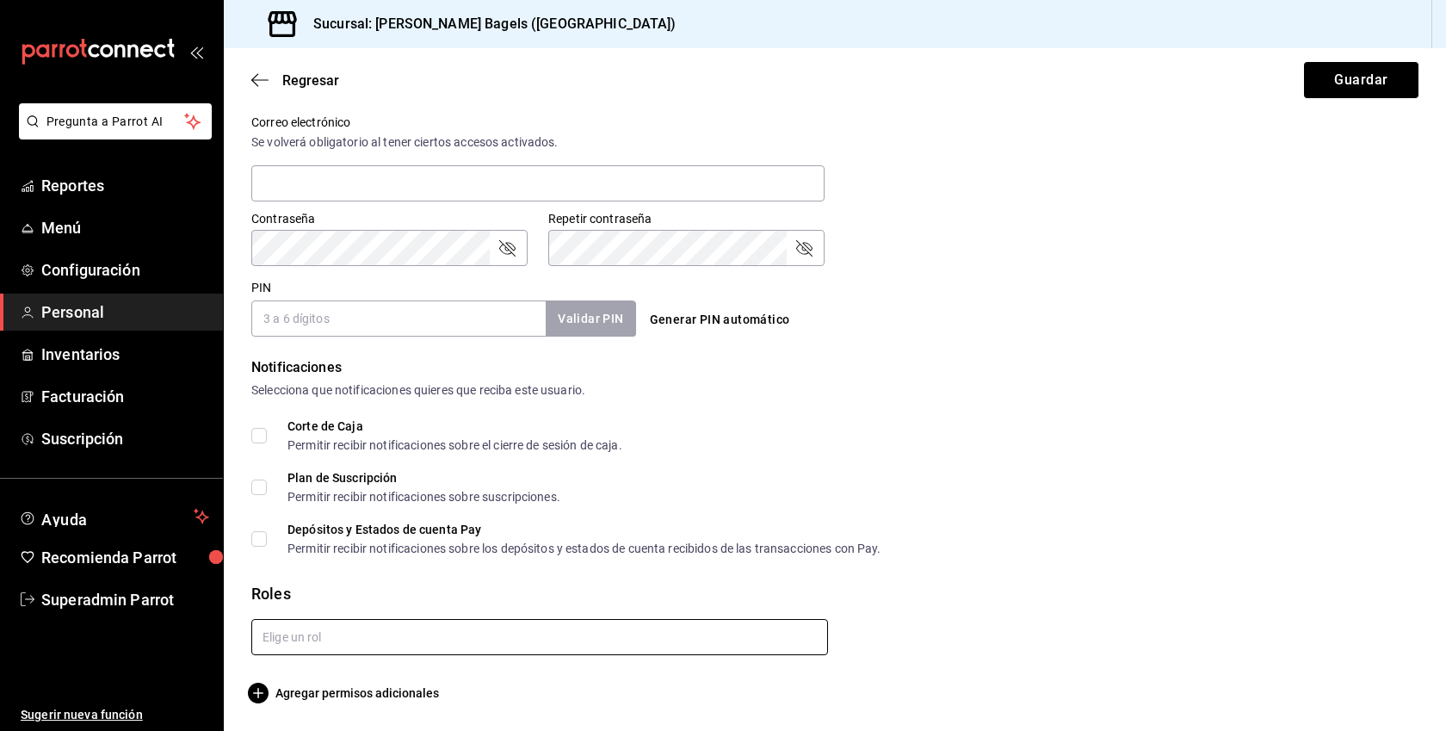
click at [328, 628] on input "text" at bounding box center [539, 637] width 577 height 36
click at [302, 675] on li "Administrador" at bounding box center [539, 676] width 577 height 28
checkbox input "true"
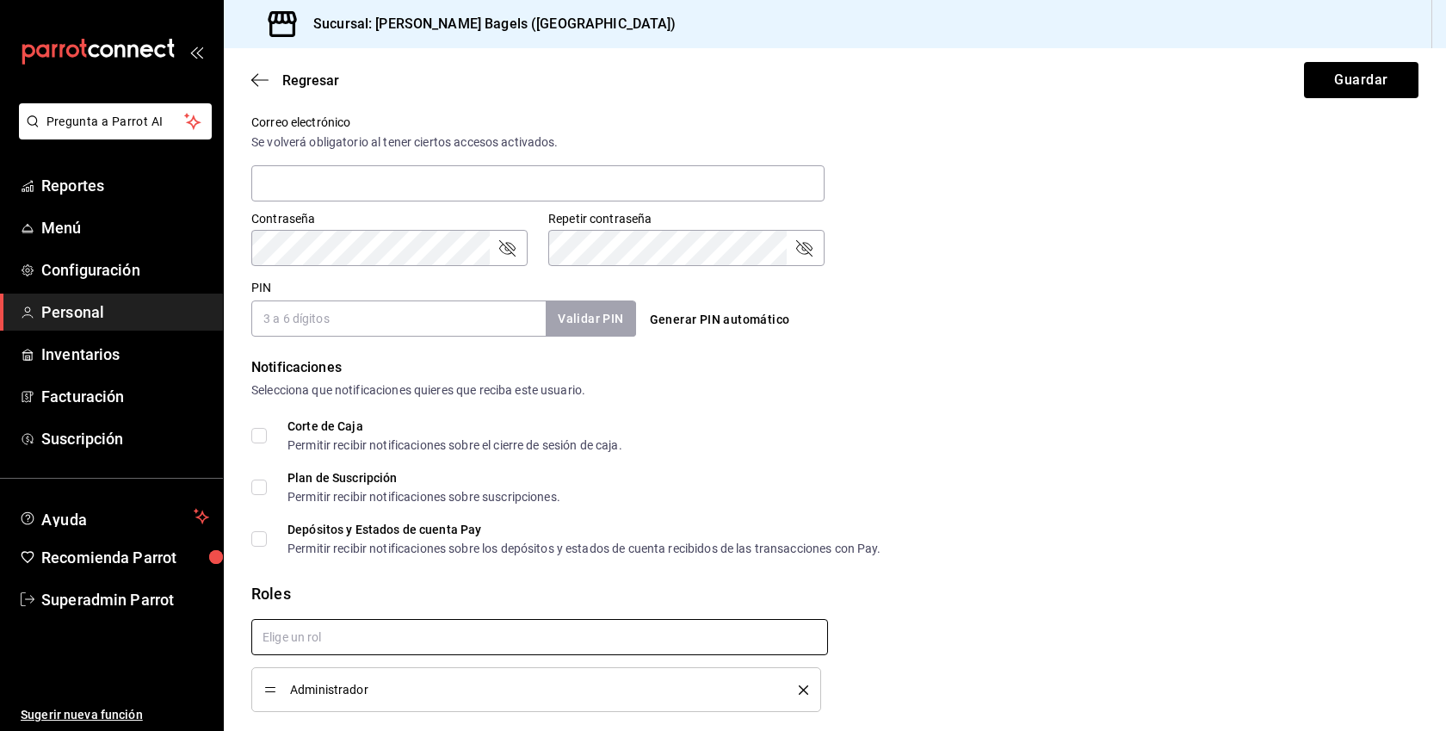
checkbox input "true"
click at [389, 313] on input "PIN" at bounding box center [398, 318] width 294 height 36
type input "1234"
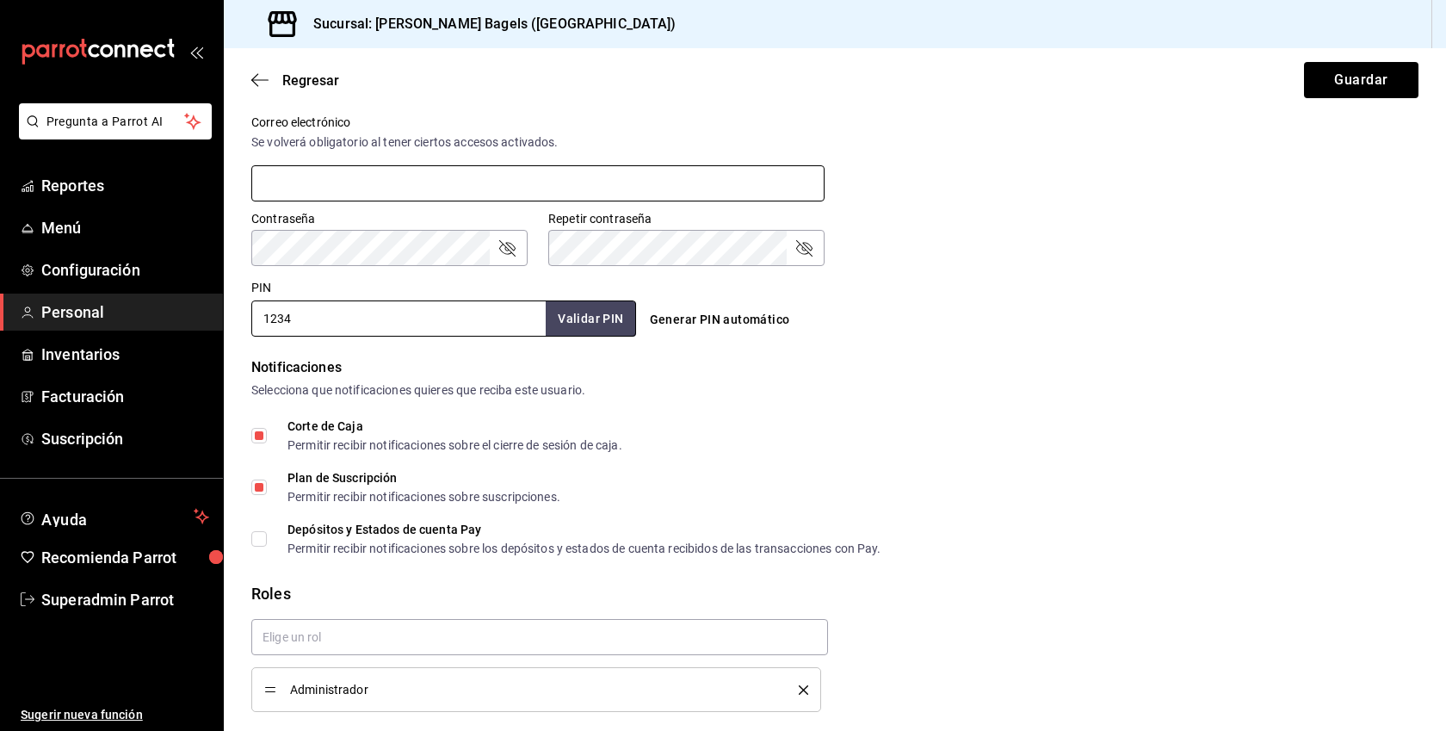
click at [371, 189] on input "text" at bounding box center [537, 183] width 573 height 36
paste input "fellerbagels@gmail.com"
type input "fellerbagels@gmail.com"
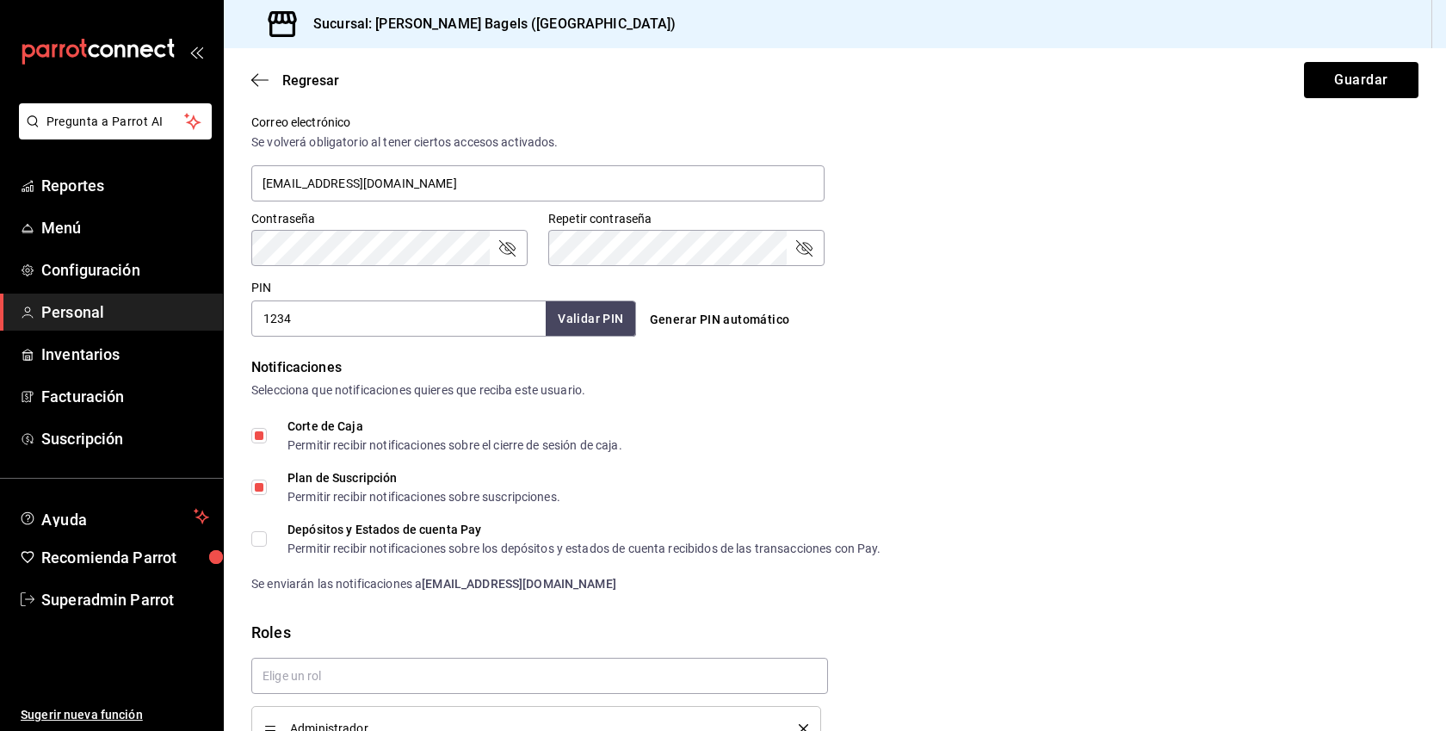
click at [503, 248] on icon "passwordField" at bounding box center [507, 248] width 21 height 21
click at [181, 242] on div "Pregunta a Parrot AI Reportes Menú Configuración Personal Inventarios Facturaci…" at bounding box center [723, 365] width 1446 height 731
click at [803, 242] on icon "passwordField" at bounding box center [804, 248] width 16 height 16
click at [1341, 93] on button "Guardar" at bounding box center [1361, 80] width 115 height 36
